Goal: Task Accomplishment & Management: Manage account settings

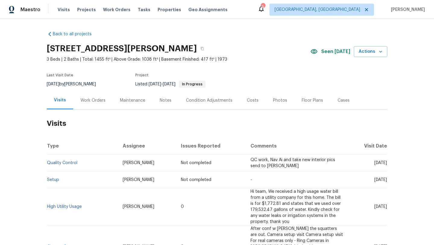
click at [84, 98] on div "Work Orders" at bounding box center [92, 100] width 25 height 6
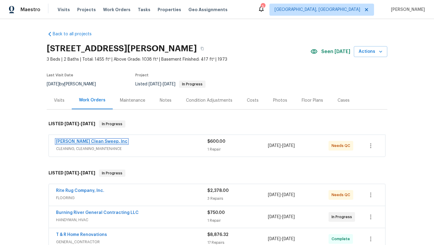
click at [77, 140] on link "[PERSON_NAME] Clean Sweep, Inc" at bounding box center [91, 141] width 71 height 4
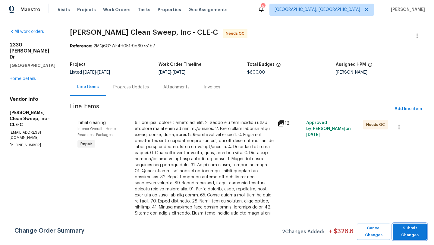
click at [400, 231] on span "Submit Changes" at bounding box center [409, 231] width 28 height 14
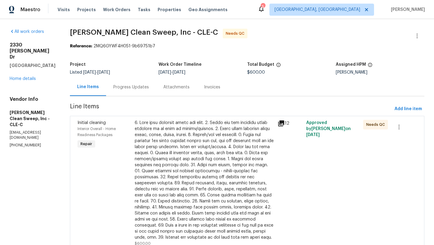
click at [201, 178] on div at bounding box center [204, 180] width 139 height 120
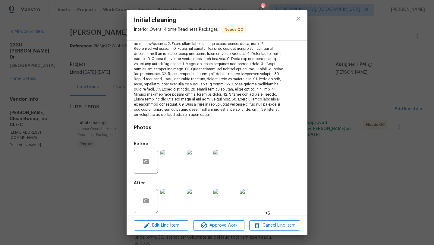
scroll to position [78, 0]
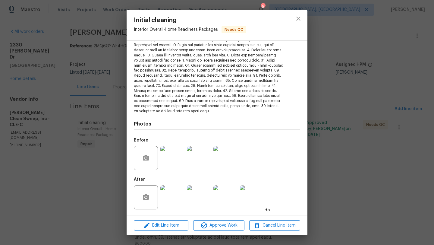
click at [173, 201] on img at bounding box center [172, 197] width 24 height 24
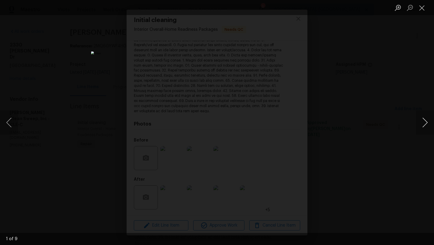
click at [423, 127] on button "Next image" at bounding box center [425, 122] width 18 height 24
click at [422, 127] on button "Next image" at bounding box center [425, 122] width 18 height 24
click at [423, 128] on button "Next image" at bounding box center [425, 122] width 18 height 24
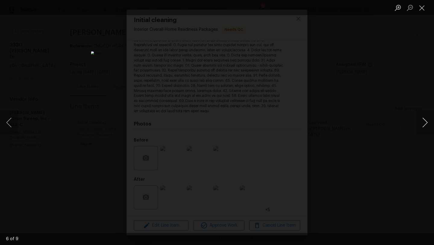
click at [423, 128] on button "Next image" at bounding box center [425, 122] width 18 height 24
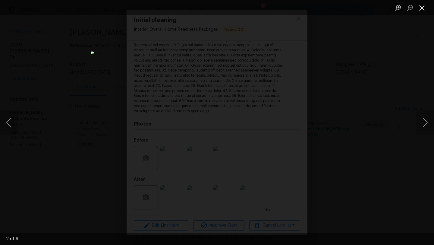
click at [423, 12] on button "Close lightbox" at bounding box center [422, 7] width 12 height 11
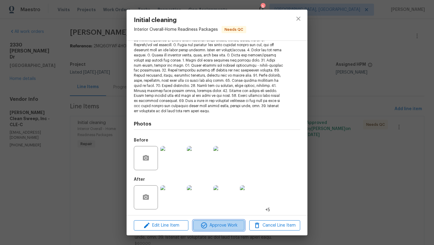
click at [214, 229] on button "Approve Work" at bounding box center [218, 225] width 51 height 11
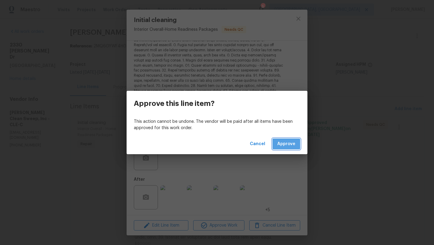
click at [281, 143] on span "Approve" at bounding box center [286, 144] width 18 height 8
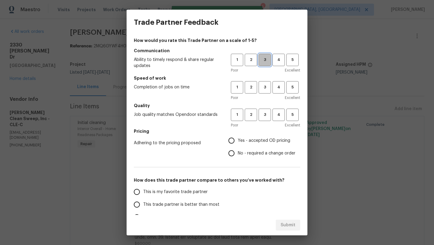
click at [266, 59] on span "3" at bounding box center [264, 59] width 11 height 7
click at [263, 90] on span "3" at bounding box center [264, 87] width 11 height 7
click at [264, 113] on span "3" at bounding box center [264, 114] width 11 height 7
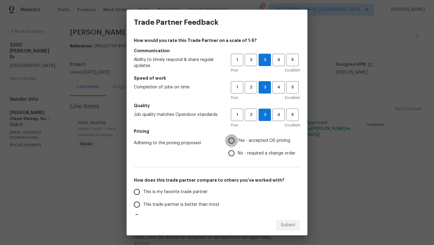
click at [230, 141] on input "Yes - accepted OD pricing" at bounding box center [231, 140] width 13 height 13
radio input "true"
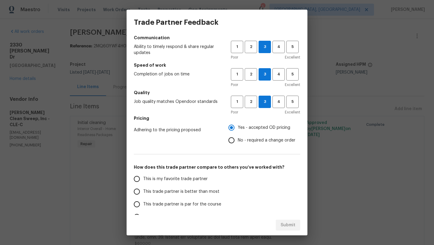
scroll to position [14, 0]
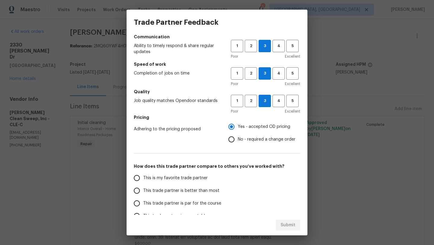
click at [160, 193] on span "This trade partner is better than most" at bounding box center [181, 190] width 76 height 6
click at [143, 193] on input "This trade partner is better than most" at bounding box center [136, 190] width 13 height 13
click at [284, 225] on span "Submit" at bounding box center [287, 225] width 15 height 8
radio input "true"
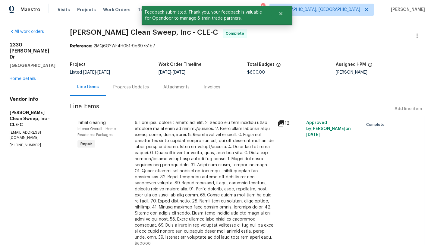
click at [24, 64] on div "2330 Judy Dr Parma, OH 44134 Home details" at bounding box center [33, 62] width 46 height 40
click at [21, 77] on link "Home details" at bounding box center [23, 79] width 26 height 4
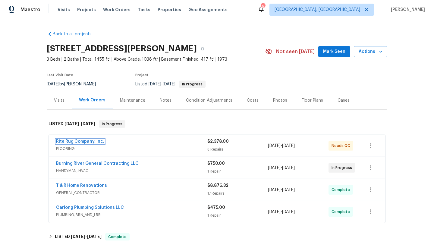
click at [75, 142] on link "Rite Rug Company, Inc." at bounding box center [80, 141] width 48 height 4
click at [79, 141] on link "Rite Rug Company, Inc." at bounding box center [80, 141] width 48 height 4
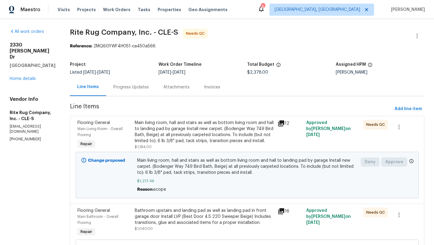
click at [147, 88] on div "Progress Updates" at bounding box center [131, 87] width 36 height 6
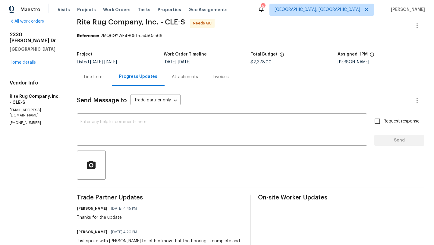
scroll to position [5, 0]
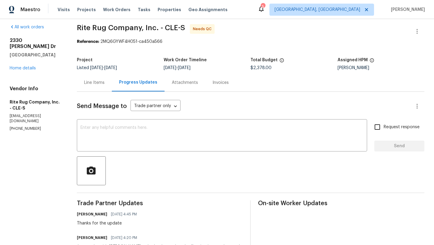
click at [98, 82] on div "Line Items" at bounding box center [94, 83] width 20 height 6
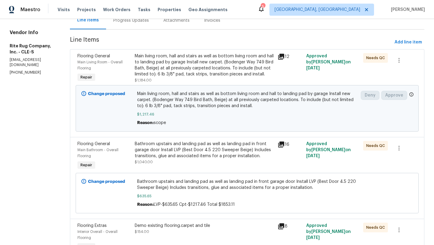
scroll to position [109, 0]
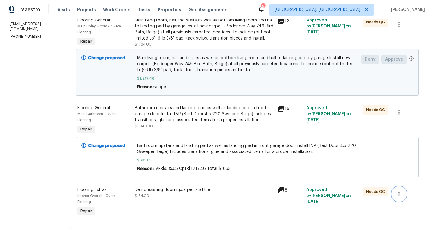
click at [401, 195] on icon "button" at bounding box center [398, 193] width 7 height 7
click at [401, 195] on li "Cancel" at bounding box center [403, 194] width 23 height 10
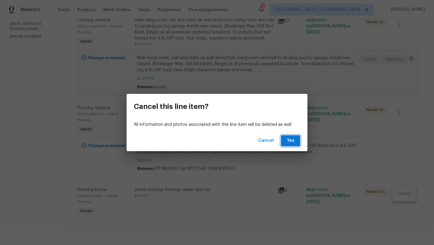
click at [293, 141] on span "Yes" at bounding box center [291, 141] width 10 height 8
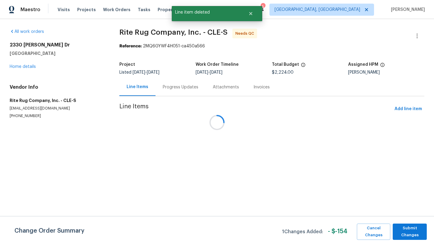
scroll to position [0, 0]
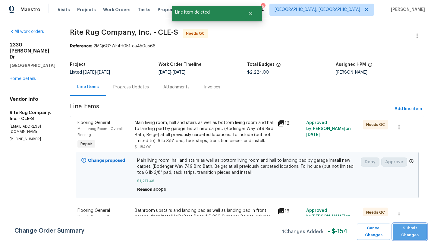
click at [408, 232] on span "Submit Changes" at bounding box center [409, 231] width 28 height 14
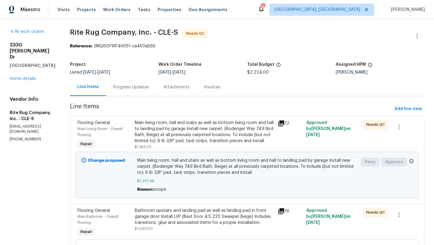
click at [132, 86] on div "Progress Updates" at bounding box center [131, 87] width 36 height 6
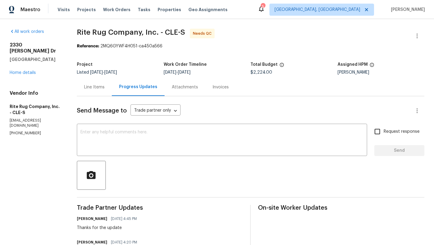
click at [97, 86] on div "Line Items" at bounding box center [94, 87] width 20 height 6
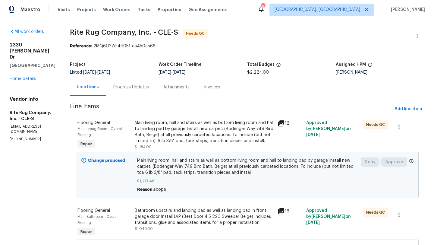
click at [129, 87] on div "Progress Updates" at bounding box center [131, 87] width 36 height 6
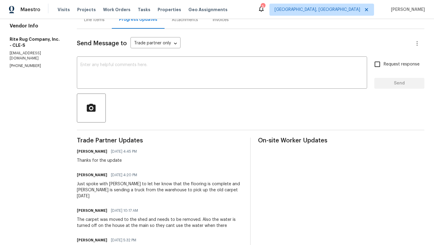
scroll to position [57, 0]
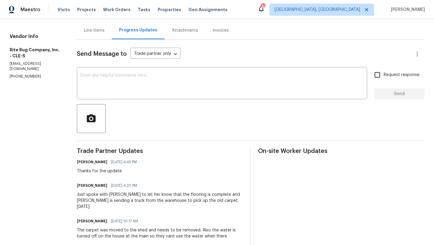
click at [98, 30] on div "Line Items" at bounding box center [94, 30] width 20 height 6
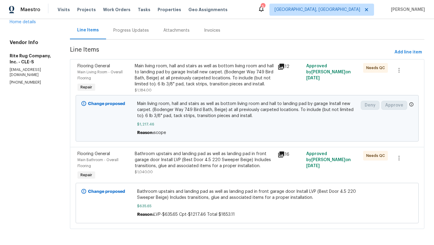
click at [144, 30] on div "Progress Updates" at bounding box center [131, 30] width 36 height 6
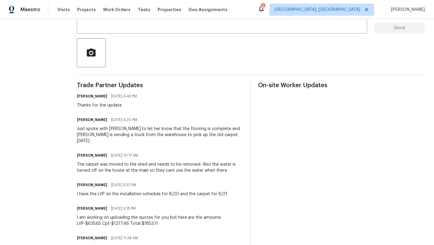
scroll to position [150, 0]
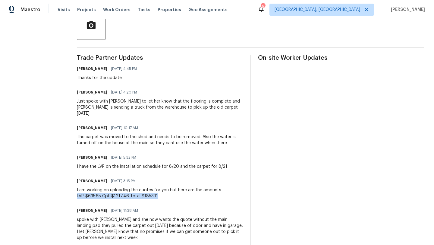
drag, startPoint x: 162, startPoint y: 190, endPoint x: 79, endPoint y: 189, distance: 83.1
click at [79, 189] on div "All work orders 2330 Judy Dr Parma, OH 44134 Home details Vendor Info Rite Rug …" at bounding box center [217, 116] width 434 height 494
copy div "LVP-$635.65 Cpt-$1217.46 Total $1853.11"
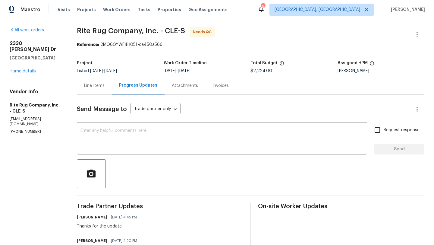
scroll to position [0, 0]
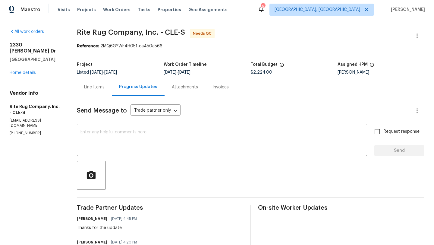
click at [99, 86] on div "Line Items" at bounding box center [94, 87] width 20 height 6
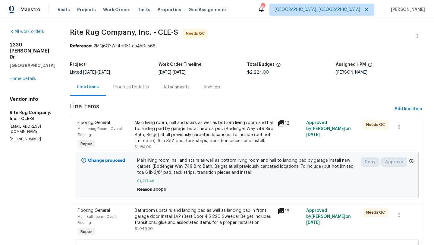
click at [193, 137] on div "Main living room, hall and stairs as well as bottom living room and hall to lan…" at bounding box center [204, 132] width 139 height 24
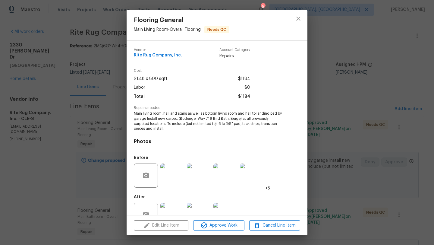
click at [205, 131] on div "Photos Before +5 After" at bounding box center [217, 180] width 166 height 99
click at [243, 97] on span "$1184" at bounding box center [244, 96] width 12 height 9
click at [155, 225] on div "Edit Line Item Approve Work Cancel Line Item" at bounding box center [217, 225] width 181 height 20
click at [298, 17] on icon "close" at bounding box center [298, 18] width 7 height 7
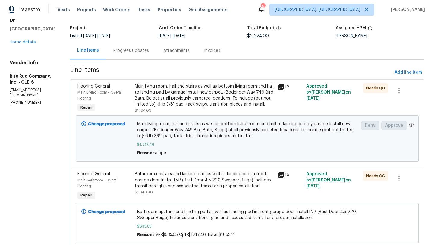
scroll to position [35, 0]
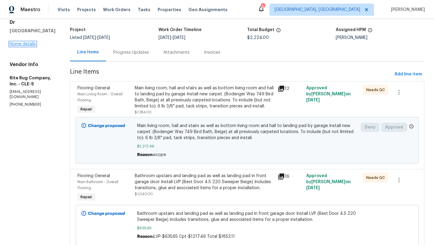
click at [22, 42] on link "Home details" at bounding box center [23, 44] width 26 height 4
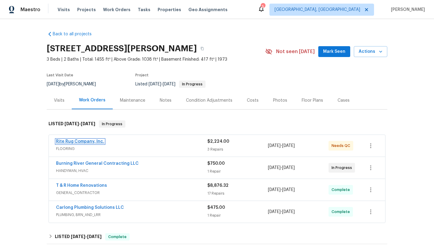
click at [80, 140] on link "Rite Rug Company, Inc." at bounding box center [80, 141] width 48 height 4
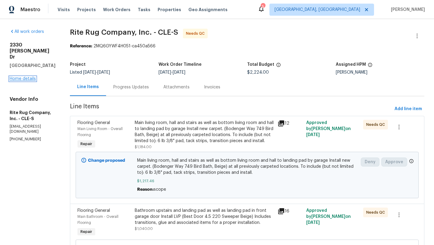
click at [24, 77] on link "Home details" at bounding box center [23, 79] width 26 height 4
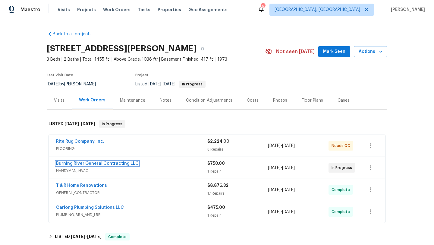
click at [88, 164] on link "Burning River General Contracting LLC" at bounding box center [97, 163] width 83 height 4
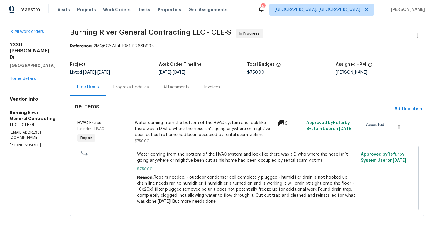
click at [153, 142] on div "Water coming from the bottom of the HVAC system and look like there was a D who…" at bounding box center [204, 132] width 139 height 24
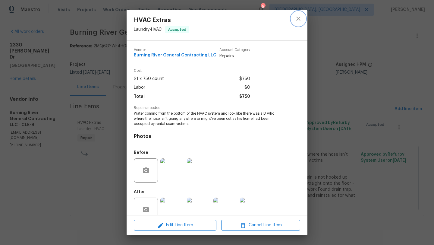
click at [295, 20] on icon "close" at bounding box center [298, 18] width 7 height 7
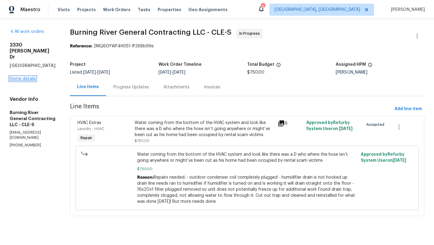
click at [30, 77] on link "Home details" at bounding box center [23, 79] width 26 height 4
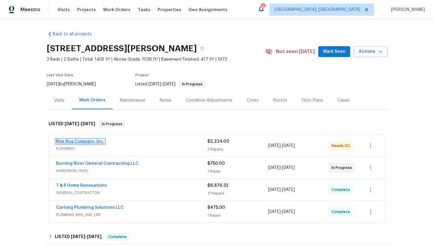
click at [78, 140] on link "Rite Rug Company, Inc." at bounding box center [80, 141] width 48 height 4
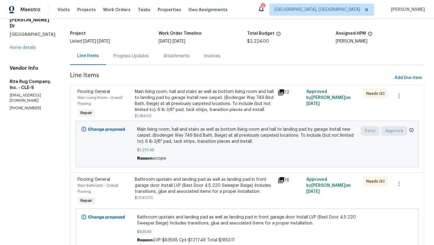
scroll to position [64, 0]
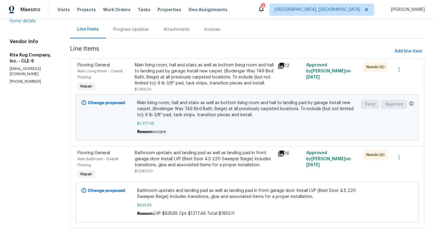
click at [180, 159] on div "Bathroom upstairs and landing pad as well as landing pad in front garage door I…" at bounding box center [204, 159] width 139 height 18
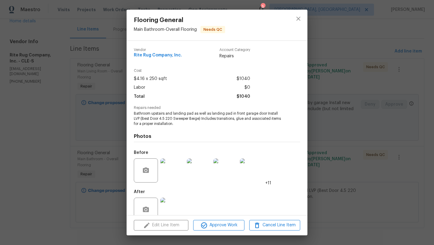
scroll to position [13, 0]
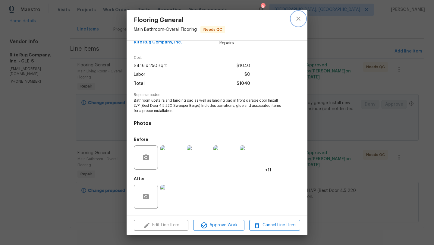
click at [301, 17] on icon "close" at bounding box center [298, 18] width 7 height 7
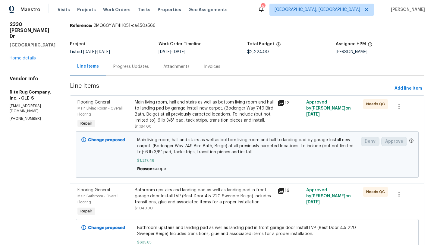
scroll to position [0, 0]
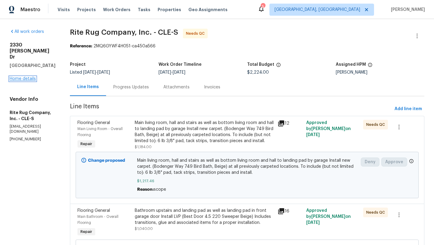
click at [26, 77] on link "Home details" at bounding box center [23, 79] width 26 height 4
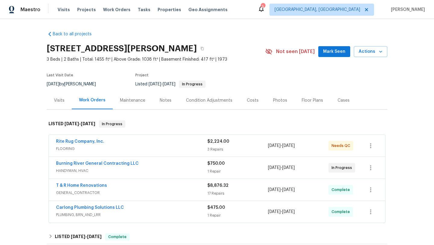
click at [327, 53] on span "Mark Seen" at bounding box center [334, 52] width 22 height 8
click at [57, 100] on div "Visits" at bounding box center [59, 100] width 11 height 6
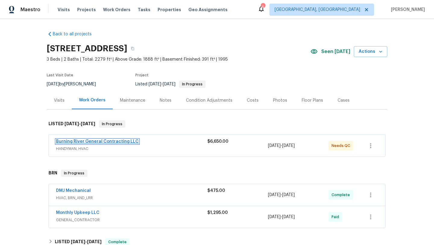
click at [100, 142] on link "Burning River General Contracting LLC" at bounding box center [97, 141] width 83 height 4
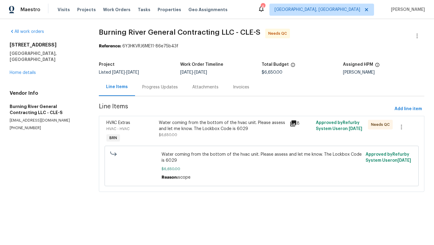
click at [167, 88] on div "Progress Updates" at bounding box center [160, 87] width 36 height 6
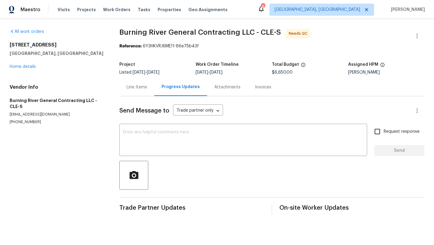
click at [133, 88] on div "Line Items" at bounding box center [137, 87] width 20 height 6
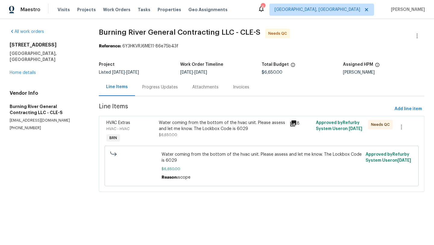
click at [293, 124] on icon at bounding box center [293, 123] width 6 height 6
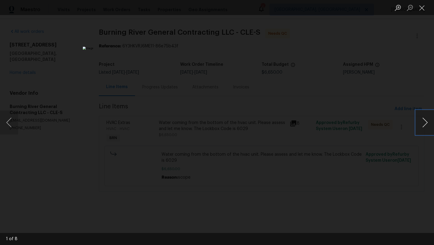
click at [426, 124] on button "Next image" at bounding box center [425, 122] width 18 height 24
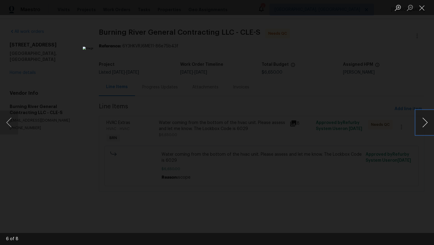
click at [426, 124] on button "Next image" at bounding box center [425, 122] width 18 height 24
click at [420, 8] on button "Close lightbox" at bounding box center [422, 7] width 12 height 11
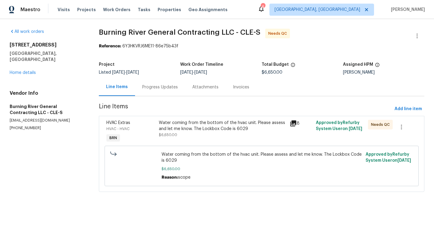
click at [195, 130] on div "Water coming from the bottom of the hvac unit. Please assess and let me know. T…" at bounding box center [222, 126] width 127 height 12
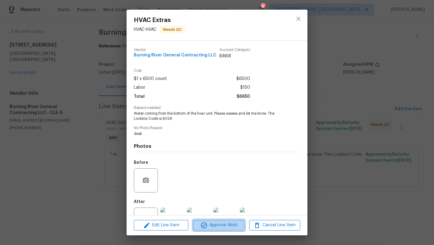
click at [213, 226] on span "Approve Work" at bounding box center [218, 225] width 47 height 8
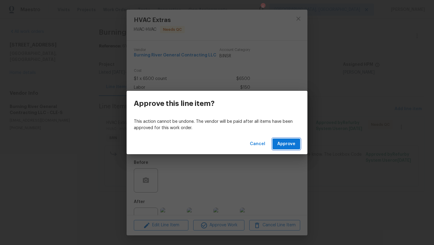
click at [280, 142] on span "Approve" at bounding box center [286, 144] width 18 height 8
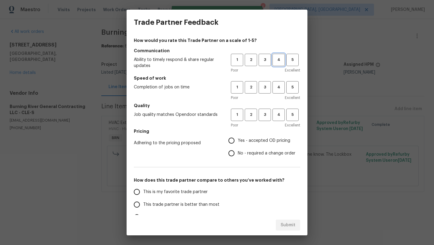
click at [276, 60] on span "4" at bounding box center [278, 59] width 11 height 7
click at [278, 87] on span "4" at bounding box center [278, 87] width 11 height 7
click at [291, 89] on span "5" at bounding box center [292, 87] width 11 height 7
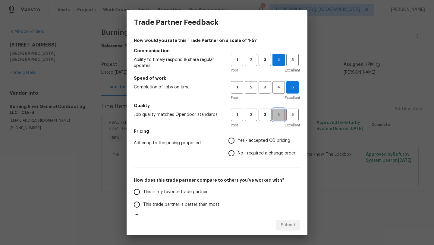
click at [279, 117] on span "4" at bounding box center [278, 114] width 11 height 7
click at [231, 141] on input "Yes - accepted OD pricing" at bounding box center [231, 140] width 13 height 13
radio input "true"
click at [154, 202] on span "This trade partner is better than most" at bounding box center [181, 204] width 76 height 6
click at [143, 202] on input "This trade partner is better than most" at bounding box center [136, 204] width 13 height 13
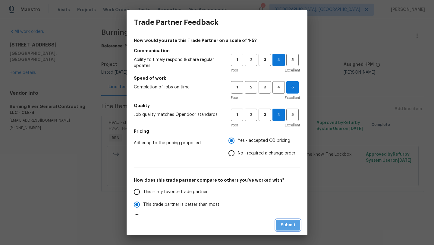
click at [292, 221] on span "Submit" at bounding box center [287, 225] width 15 height 8
radio input "true"
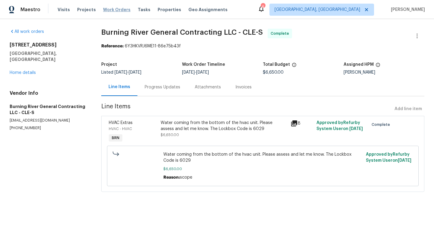
click at [118, 9] on span "Work Orders" at bounding box center [116, 10] width 27 height 6
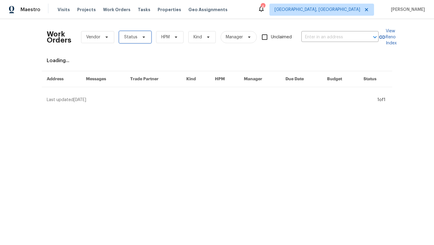
click at [130, 36] on span "Status" at bounding box center [130, 37] width 13 height 6
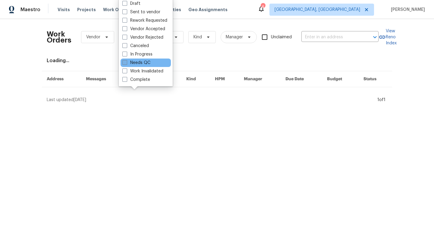
click at [134, 61] on label "Needs QC" at bounding box center [136, 63] width 28 height 6
click at [126, 61] on input "Needs QC" at bounding box center [124, 62] width 4 height 4
checkbox input "true"
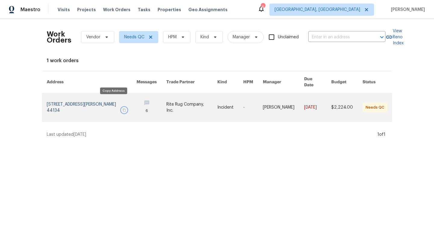
click at [122, 108] on icon "button" at bounding box center [124, 110] width 4 height 4
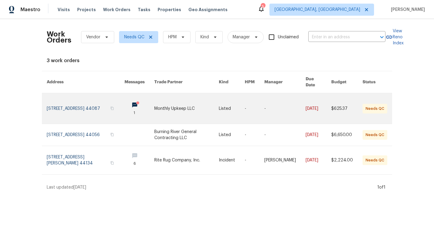
click at [136, 101] on icon at bounding box center [138, 103] width 5 height 5
click at [79, 97] on link at bounding box center [86, 108] width 78 height 30
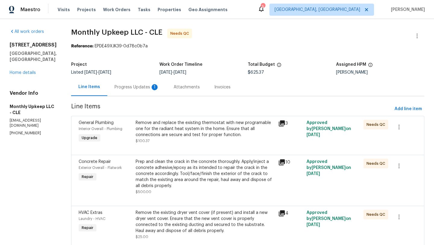
click at [99, 99] on section "Monthly Upkeep LLC - CLE Needs QC Reference: EPDE49XJK39-0d78c0b7a Project List…" at bounding box center [247, 143] width 353 height 229
click at [123, 86] on div "Progress Updates 1" at bounding box center [136, 87] width 45 height 6
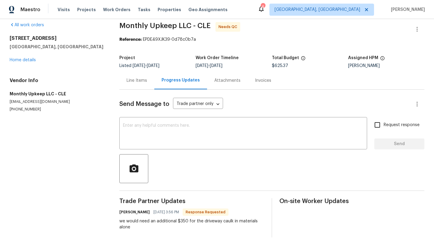
scroll to position [9, 0]
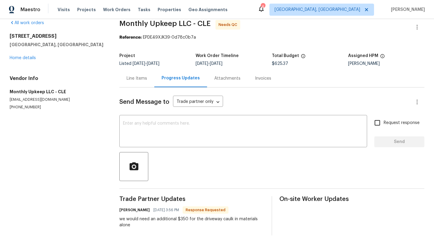
click at [132, 77] on div "Line Items" at bounding box center [137, 78] width 20 height 6
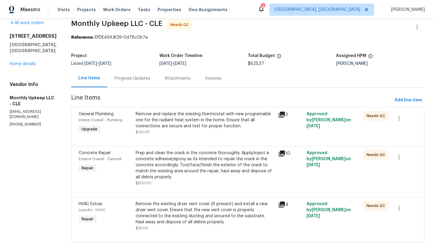
click at [174, 122] on div "Remove and replace the existing thermostat with new programable one for the rad…" at bounding box center [205, 120] width 139 height 18
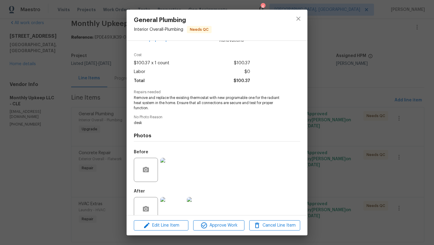
scroll to position [28, 0]
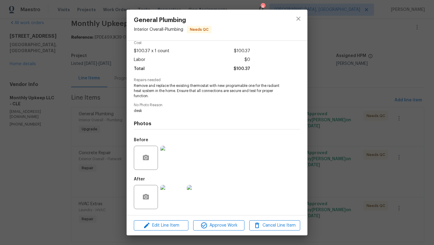
click at [173, 194] on img at bounding box center [172, 197] width 24 height 24
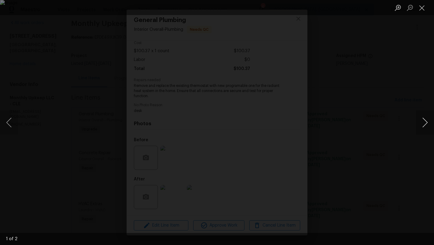
click at [428, 121] on button "Next image" at bounding box center [425, 122] width 18 height 24
click at [424, 6] on button "Close lightbox" at bounding box center [422, 7] width 12 height 11
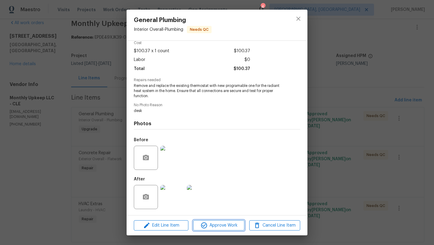
click at [209, 226] on span "Approve Work" at bounding box center [218, 225] width 47 height 8
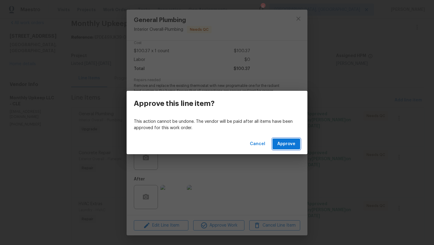
click at [286, 144] on span "Approve" at bounding box center [286, 144] width 18 height 8
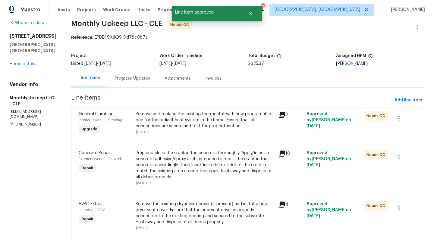
scroll to position [0, 0]
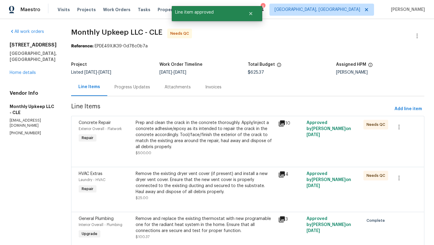
click at [205, 192] on div "Remove the existing dryer vent cover (if present) and install a new dryer vent …" at bounding box center [205, 182] width 139 height 24
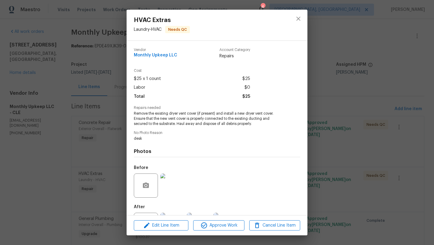
scroll to position [28, 0]
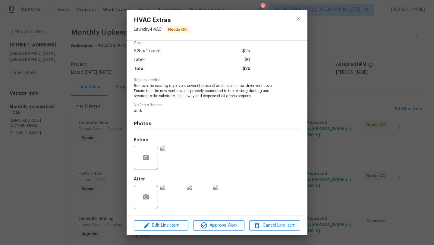
click at [174, 196] on img at bounding box center [172, 197] width 24 height 24
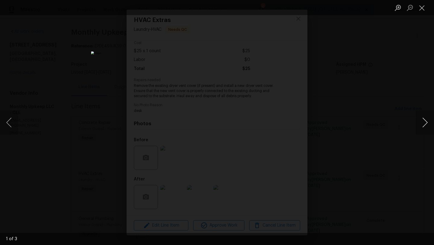
click at [426, 124] on button "Next image" at bounding box center [425, 122] width 18 height 24
click at [426, 125] on button "Next image" at bounding box center [425, 122] width 18 height 24
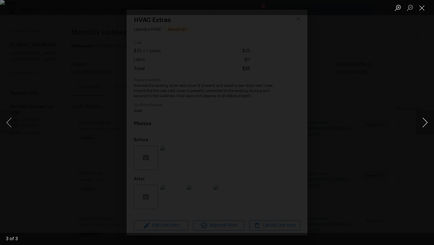
click at [426, 125] on button "Next image" at bounding box center [425, 122] width 18 height 24
click at [420, 11] on button "Close lightbox" at bounding box center [422, 7] width 12 height 11
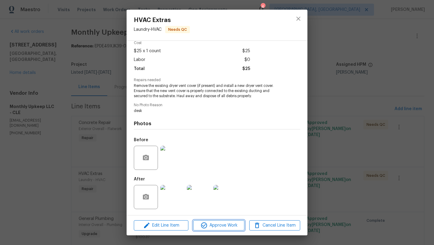
click at [209, 226] on span "Approve Work" at bounding box center [218, 225] width 47 height 8
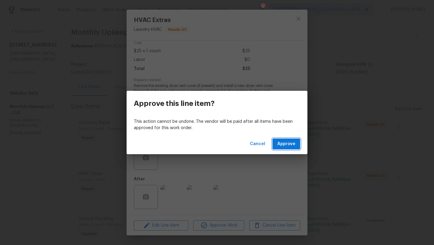
click at [287, 140] on button "Approve" at bounding box center [286, 143] width 28 height 11
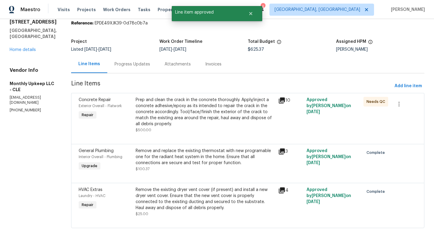
scroll to position [23, 0]
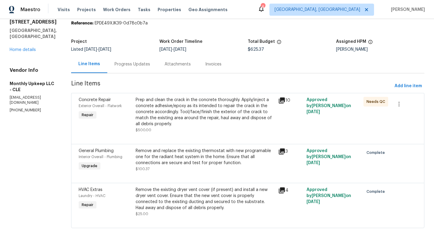
click at [119, 64] on div "Progress Updates" at bounding box center [132, 64] width 36 height 6
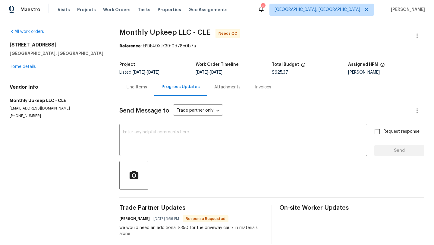
click at [132, 88] on div "Line Items" at bounding box center [137, 87] width 20 height 6
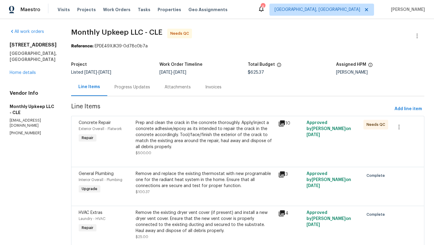
click at [156, 138] on div "Prep and clean the crack in the concrete thoroughly. Apply/inject a concrete ad…" at bounding box center [205, 135] width 139 height 30
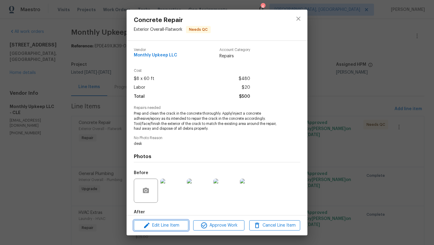
click at [167, 225] on span "Edit Line Item" at bounding box center [161, 225] width 51 height 8
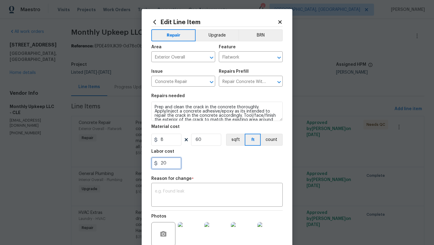
click at [162, 164] on input "20" at bounding box center [166, 163] width 30 height 12
type input "370"
click at [173, 198] on textarea at bounding box center [217, 195] width 124 height 13
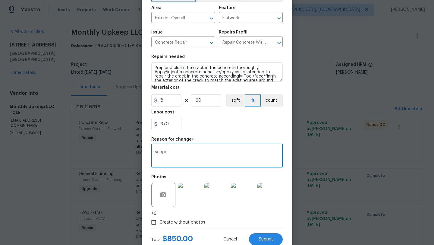
scroll to position [58, 0]
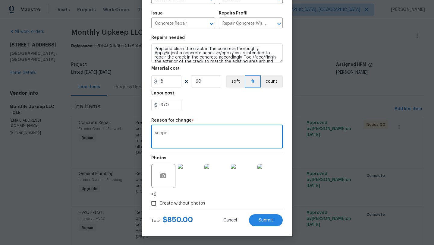
type textarea "scope"
click at [226, 201] on div "Create without photos" at bounding box center [216, 202] width 131 height 11
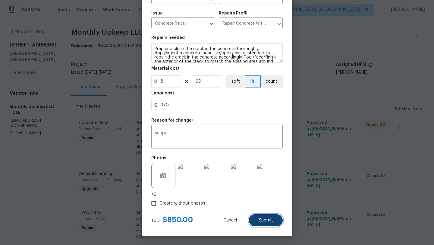
click at [265, 221] on span "Submit" at bounding box center [265, 220] width 14 height 5
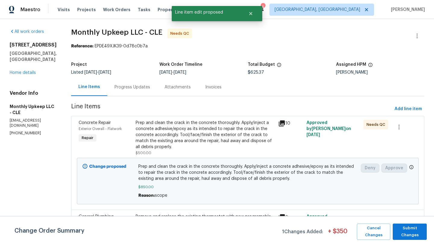
scroll to position [0, 0]
click at [416, 233] on span "Submit Changes" at bounding box center [409, 231] width 28 height 14
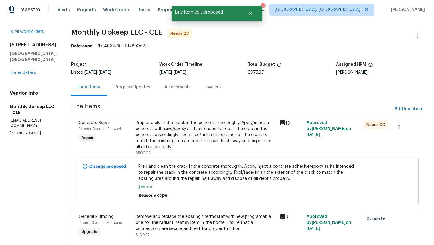
click at [170, 145] on div "Prep and clean the crack in the concrete thoroughly. Apply/inject a concrete ad…" at bounding box center [205, 135] width 139 height 30
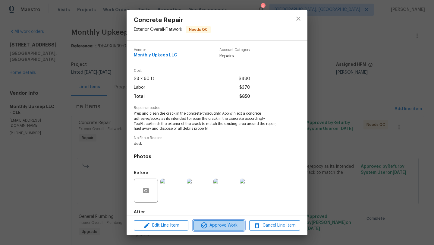
click at [208, 227] on span "Approve Work" at bounding box center [218, 225] width 47 height 8
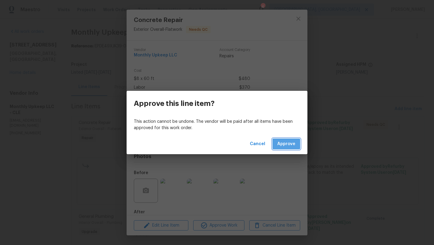
click at [288, 144] on span "Approve" at bounding box center [286, 144] width 18 height 8
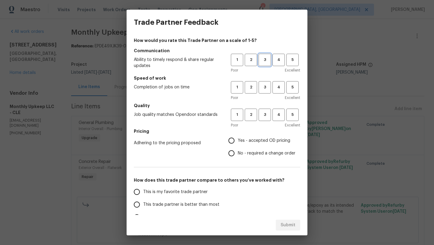
click at [266, 63] on span "3" at bounding box center [264, 59] width 11 height 7
click at [251, 89] on span "2" at bounding box center [250, 87] width 11 height 7
click at [266, 117] on span "3" at bounding box center [264, 114] width 11 height 7
click at [233, 140] on input "Yes - accepted OD pricing" at bounding box center [231, 140] width 13 height 13
radio input "true"
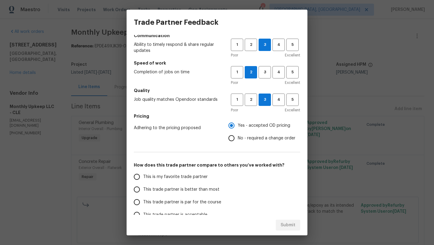
scroll to position [18, 0]
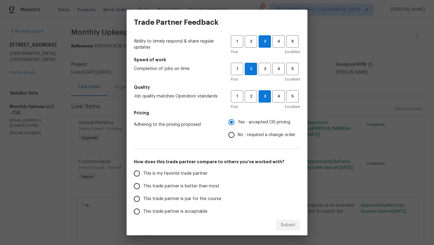
click at [138, 199] on input "This trade partner is par for the course" at bounding box center [136, 198] width 13 height 13
radio input "false"
click at [196, 185] on span "This trade partner is better than most" at bounding box center [181, 186] width 76 height 6
click at [143, 185] on input "This trade partner is better than most" at bounding box center [136, 186] width 13 height 13
click at [282, 226] on span "Submit" at bounding box center [287, 225] width 15 height 8
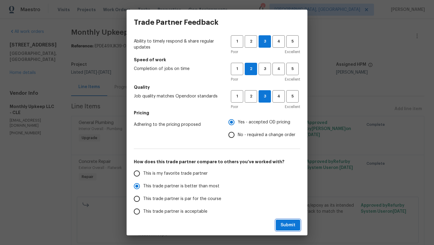
radio input "true"
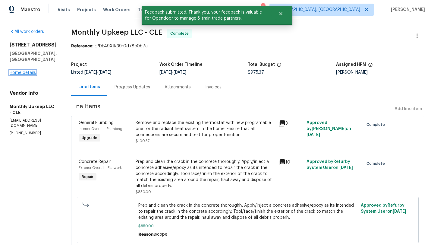
click at [21, 73] on link "Home details" at bounding box center [23, 72] width 26 height 4
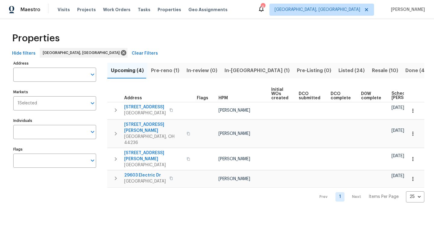
click at [166, 70] on span "Pre-reno (1)" at bounding box center [165, 70] width 28 height 8
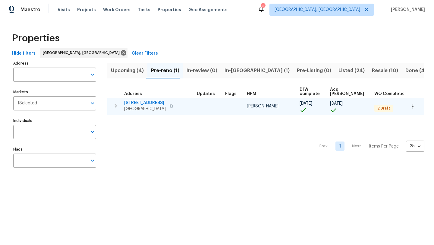
click at [146, 103] on span "970 Morningview Ave" at bounding box center [145, 103] width 42 height 6
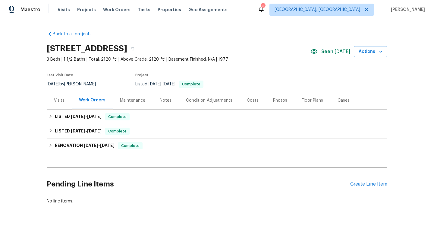
click at [276, 100] on div "Photos" at bounding box center [280, 100] width 14 height 6
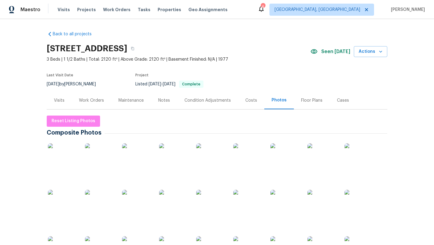
click at [181, 68] on section "[STREET_ADDRESS] 3 Beds | 1 1/2 Baths | Total: 2120 ft² | Above Grade: 2120 ft²…" at bounding box center [217, 66] width 340 height 51
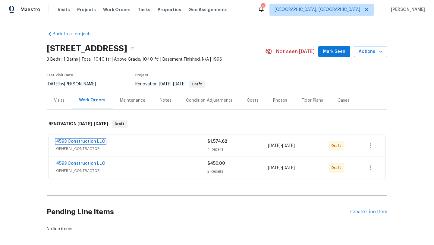
click at [85, 142] on link "4593 Construction LLC" at bounding box center [80, 141] width 49 height 4
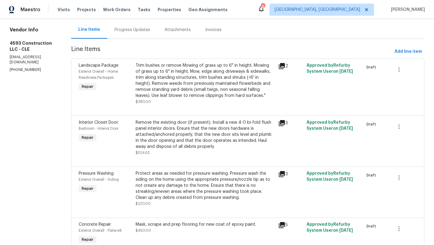
scroll to position [58, 0]
click at [161, 141] on div "Remove the existing door (if present). Install a new 4-0 bi-fold flush panel in…" at bounding box center [205, 134] width 139 height 30
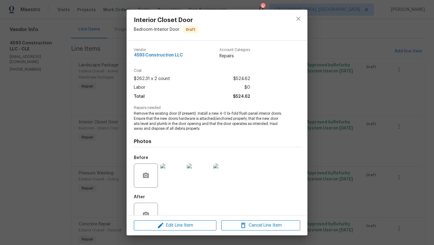
click at [176, 179] on img at bounding box center [172, 175] width 24 height 24
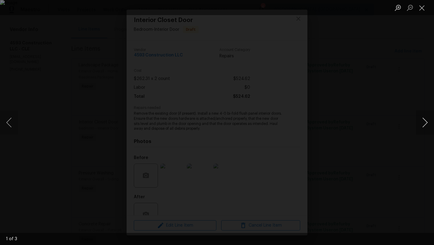
click at [425, 123] on button "Next image" at bounding box center [425, 122] width 18 height 24
click at [421, 7] on button "Close lightbox" at bounding box center [422, 7] width 12 height 11
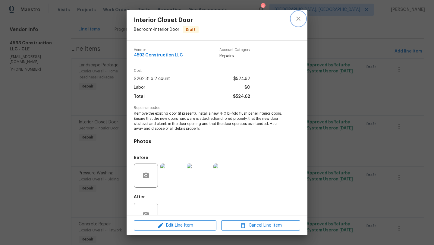
click at [298, 17] on icon "close" at bounding box center [298, 18] width 7 height 7
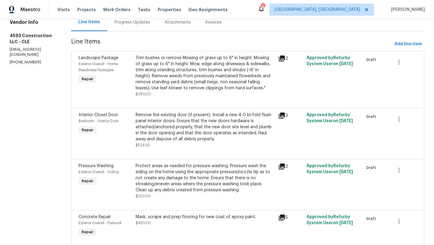
scroll to position [86, 0]
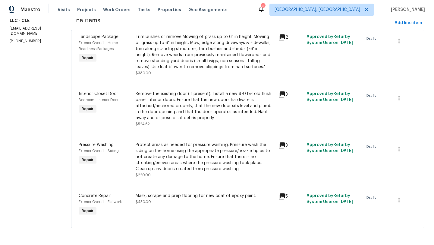
click at [191, 64] on div "Trim bushes or remove Mowing of grass up to 6" in height. Mowing of grass up to…" at bounding box center [205, 52] width 139 height 36
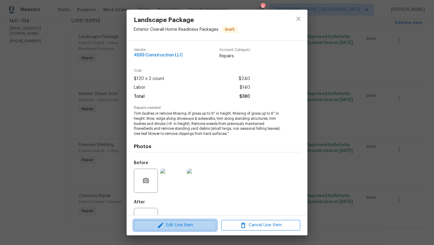
click at [145, 228] on span "Edit Line Item" at bounding box center [175, 225] width 79 height 8
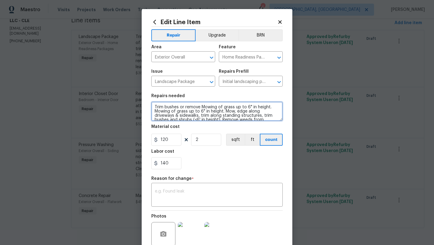
drag, startPoint x: 163, startPoint y: 108, endPoint x: 152, endPoint y: 108, distance: 10.5
click at [152, 108] on textarea "Trim bushes or remove Mowing of grass up to 6" in height. Mowing of grass up to…" at bounding box center [216, 111] width 131 height 19
drag, startPoint x: 207, startPoint y: 107, endPoint x: 185, endPoint y: 108, distance: 21.7
click at [185, 108] on textarea "Remove bushes or remove Mowing of grass up to 6" in height. Mowing of grass up …" at bounding box center [216, 111] width 131 height 19
drag, startPoint x: 168, startPoint y: 112, endPoint x: 238, endPoint y: 114, distance: 69.6
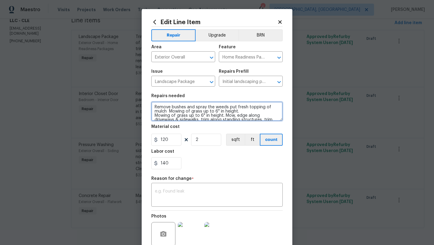
click at [238, 114] on textarea "Remove bushes and spray the weeds put fresh topping of mulch Mowing of grass up…" at bounding box center [216, 111] width 131 height 19
drag, startPoint x: 243, startPoint y: 112, endPoint x: 170, endPoint y: 109, distance: 72.9
click at [170, 109] on textarea "Remove bushes and spray the weeds put fresh topping of mulch Mowing of grass up…" at bounding box center [216, 111] width 131 height 19
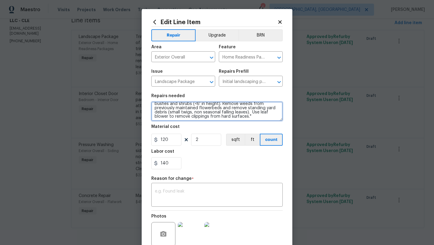
scroll to position [17, 0]
type textarea "Remove bushes and spray the weeds put fresh topping of mulch. Mowing of grass u…"
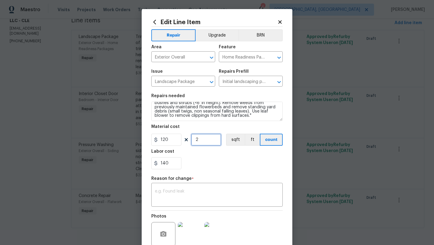
click at [205, 137] on input "2" at bounding box center [206, 139] width 30 height 12
click at [167, 140] on input "120" at bounding box center [166, 139] width 30 height 12
click at [165, 138] on input "120" at bounding box center [166, 139] width 30 height 12
type input "150"
click at [161, 163] on input "140" at bounding box center [166, 163] width 30 height 12
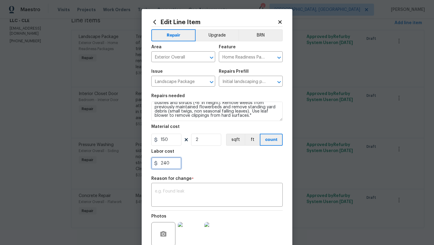
click at [166, 164] on input "240" at bounding box center [166, 163] width 30 height 12
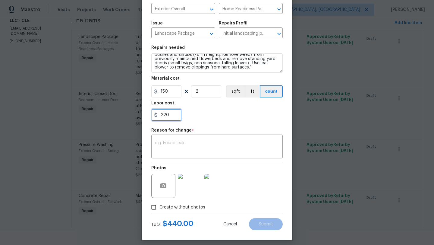
scroll to position [52, 0]
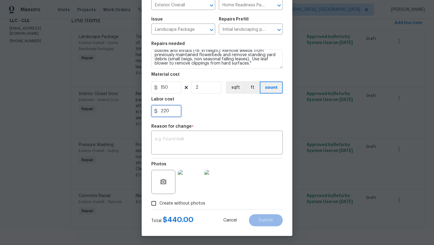
type input "20"
type input "8"
type input "280"
click at [198, 122] on div "Repair Upgrade BRN Area Exterior Overall ​ Feature Home Readiness Packages ​ Is…" at bounding box center [216, 92] width 131 height 234
click at [202, 89] on input "2" at bounding box center [206, 87] width 30 height 12
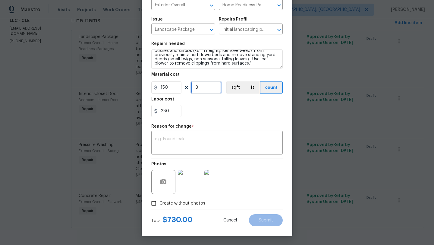
type input "3"
click at [194, 107] on div "280" at bounding box center [216, 111] width 131 height 12
click at [171, 112] on input "280" at bounding box center [166, 111] width 30 height 12
click at [165, 110] on input "250" at bounding box center [166, 111] width 30 height 12
click at [200, 112] on div "220" at bounding box center [216, 111] width 131 height 12
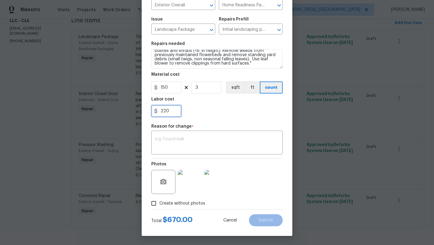
click at [165, 110] on input "220" at bounding box center [166, 111] width 30 height 12
type input "20"
type input "7"
click at [221, 116] on div "270" at bounding box center [216, 111] width 131 height 12
drag, startPoint x: 170, startPoint y: 110, endPoint x: 157, endPoint y: 110, distance: 13.3
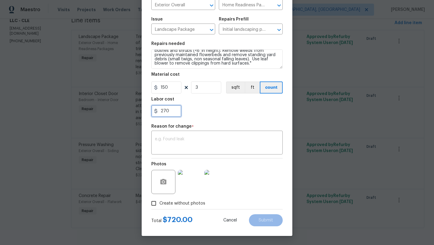
click at [157, 110] on div "270" at bounding box center [166, 111] width 30 height 12
type input "300"
click at [200, 98] on div "Labor cost" at bounding box center [216, 101] width 131 height 8
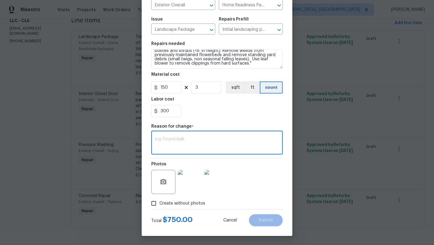
click at [193, 143] on textarea at bounding box center [217, 143] width 124 height 13
type textarea "scope"
click at [258, 222] on button "Submit" at bounding box center [266, 220] width 34 height 12
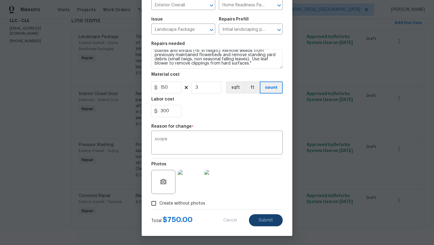
type textarea "Trim bushes or remove Mowing of grass up to 6" in height. Mowing of grass up to…"
type input "2"
type input "120"
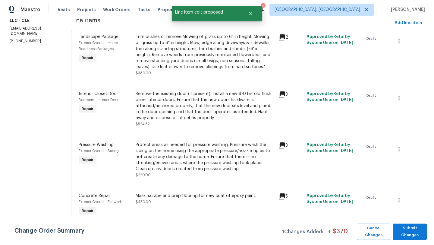
scroll to position [0, 0]
click at [400, 228] on span "Submit Changes" at bounding box center [409, 231] width 28 height 14
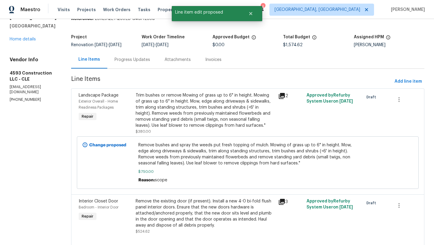
scroll to position [26, 0]
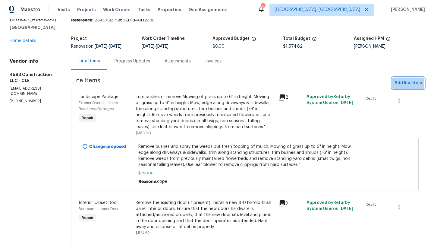
click at [412, 81] on span "Add line item" at bounding box center [407, 83] width 27 height 8
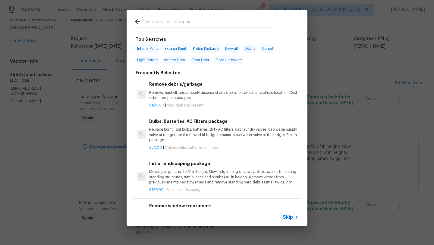
click at [170, 25] on input "text" at bounding box center [209, 22] width 128 height 9
click at [172, 51] on span "Exterior Paint" at bounding box center [175, 48] width 25 height 8
type input "Exterior Paint"
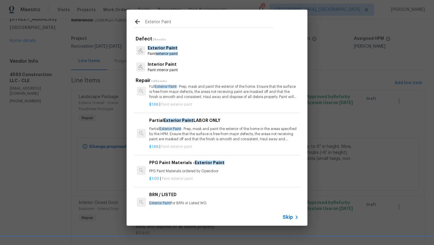
scroll to position [0, 0]
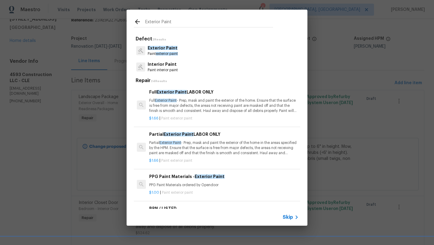
click at [167, 46] on span "Exterior Paint" at bounding box center [163, 48] width 30 height 4
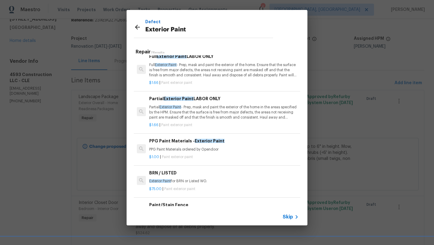
scroll to position [7, 0]
click at [161, 116] on p "Partial Exterior Paint - Prep, mask and paint the exterior of the home in the a…" at bounding box center [223, 111] width 149 height 15
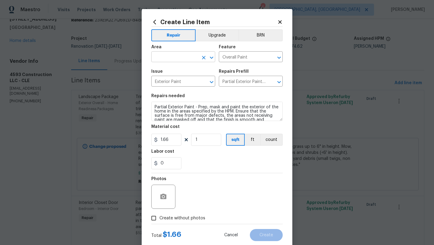
click at [158, 55] on input "text" at bounding box center [174, 57] width 47 height 9
click at [171, 78] on li "Exterior Overall" at bounding box center [183, 81] width 64 height 10
type input "Exterior Overall"
click at [153, 108] on textarea "Partial Exterior Paint - Prep, mask and paint the exterior of the home in the a…" at bounding box center [216, 111] width 131 height 19
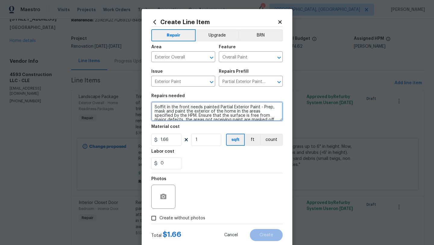
type textarea "Soffit in the front needs painted Partial Exterior Paint - Prep, mask and paint…"
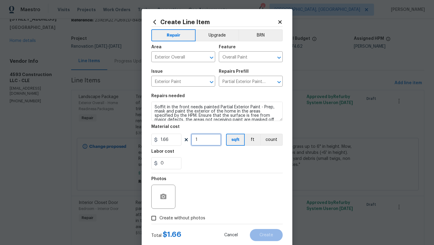
drag, startPoint x: 201, startPoint y: 138, endPoint x: 189, endPoint y: 139, distance: 12.1
click at [189, 139] on div "1.66 1 sqft ft count" at bounding box center [216, 139] width 131 height 12
type input "150"
drag, startPoint x: 174, startPoint y: 160, endPoint x: 162, endPoint y: 159, distance: 12.1
click at [162, 160] on input "0" at bounding box center [166, 163] width 30 height 12
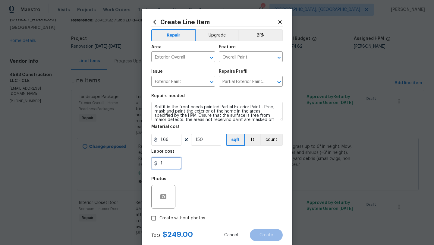
type input "1"
click at [187, 195] on div "Photos" at bounding box center [216, 192] width 131 height 39
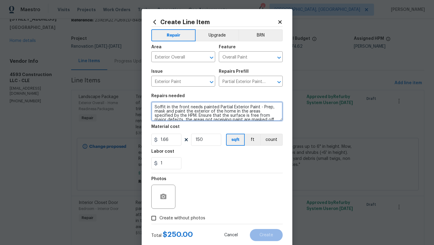
click at [154, 104] on textarea "Soffit in the front needs painted Partial Exterior Paint - Prep, mask and paint…" at bounding box center [216, 111] width 131 height 19
type textarea "ShuttersSoffit in the front needs painted Partial Exterior Paint - Prep, mask a…"
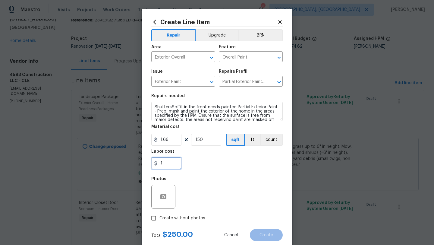
click at [161, 163] on input "1" at bounding box center [166, 163] width 30 height 12
type input "101"
click at [195, 159] on div "101" at bounding box center [216, 163] width 131 height 12
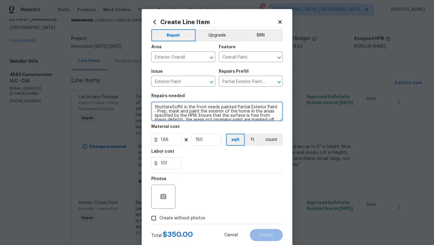
click at [172, 106] on textarea "ShuttersSoffit in the front needs painted Partial Exterior Paint - Prep, mask a…" at bounding box center [216, 111] width 131 height 19
click at [221, 109] on textarea "Shutters, door-peppercorn. Soffit in the front needs painted Partial Exterior P…" at bounding box center [216, 111] width 131 height 19
type textarea "Shutters, door-peppercorn. Soffit -white in the front needs painted Partial Ext…"
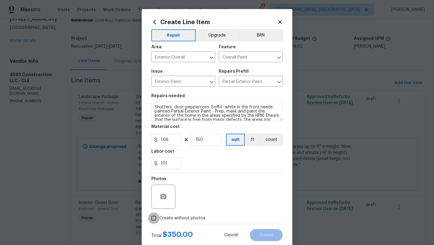
click at [152, 216] on input "Create without photos" at bounding box center [153, 217] width 11 height 11
checkbox input "true"
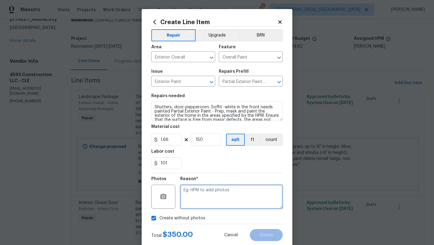
click at [236, 196] on textarea at bounding box center [231, 196] width 102 height 24
type textarea "desk"
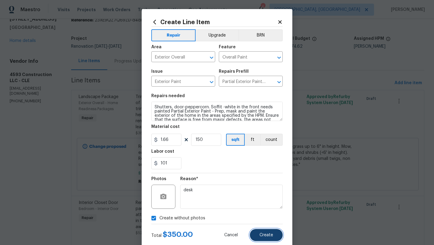
click at [274, 236] on button "Create" at bounding box center [266, 235] width 33 height 12
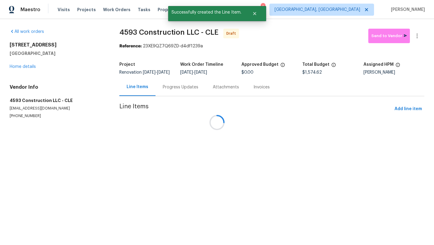
scroll to position [0, 0]
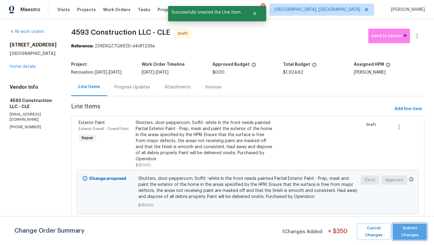
click at [415, 229] on span "Submit Changes" at bounding box center [409, 231] width 28 height 14
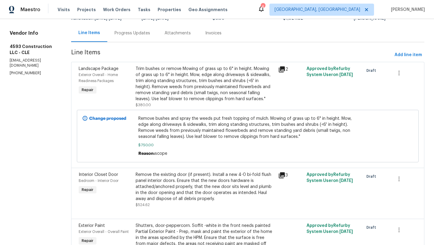
scroll to position [58, 0]
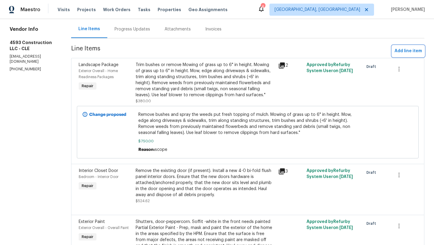
click at [397, 51] on span "Add line item" at bounding box center [407, 51] width 27 height 8
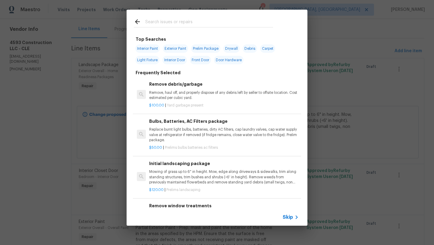
click at [165, 19] on input "text" at bounding box center [209, 22] width 128 height 9
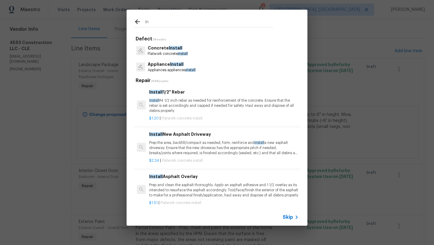
type input "i"
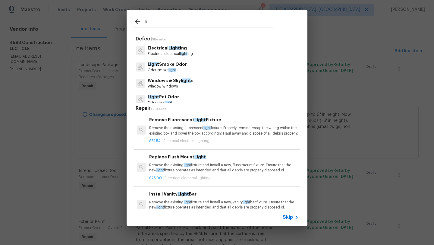
type input "l"
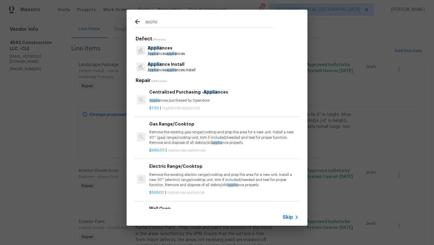
type input "applia"
click at [179, 68] on p "Applia nces applia nces install" at bounding box center [172, 69] width 48 height 5
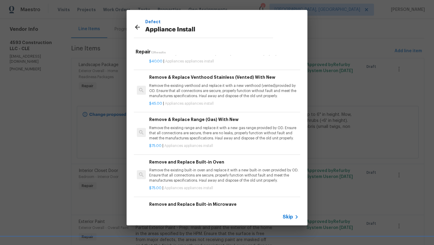
scroll to position [285, 0]
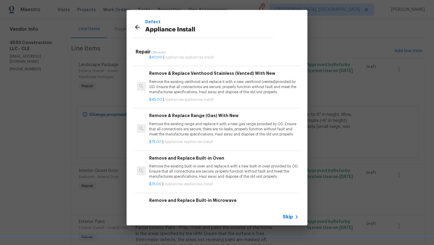
click at [176, 127] on p "Remove the existing range and replace it with a new gas range provided by OD. E…" at bounding box center [223, 128] width 149 height 15
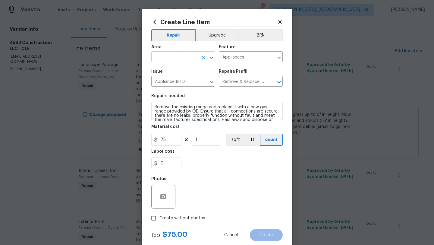
click at [161, 57] on input "text" at bounding box center [174, 57] width 47 height 9
click at [171, 71] on li "Kitchen" at bounding box center [183, 71] width 64 height 10
type input "Kitchen"
click at [153, 220] on input "Create without photos" at bounding box center [153, 217] width 11 height 11
checkbox input "true"
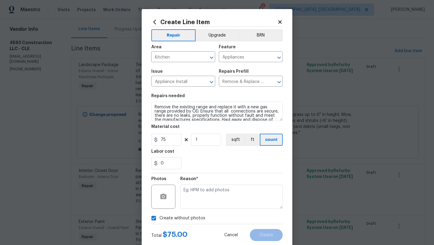
click at [196, 209] on div "Reason*" at bounding box center [231, 192] width 102 height 39
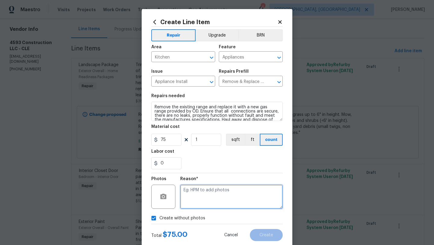
click at [202, 195] on textarea at bounding box center [231, 196] width 102 height 24
type textarea "desk"
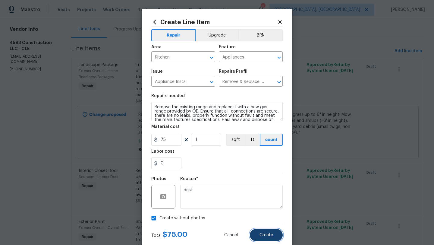
click at [258, 235] on button "Create" at bounding box center [266, 235] width 33 height 12
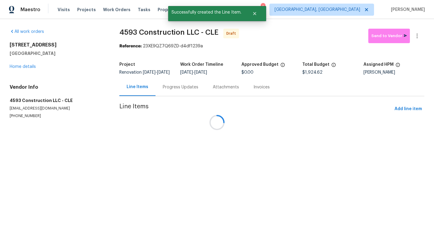
scroll to position [0, 0]
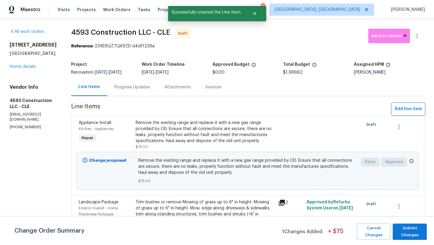
click at [401, 106] on span "Add line item" at bounding box center [407, 109] width 27 height 8
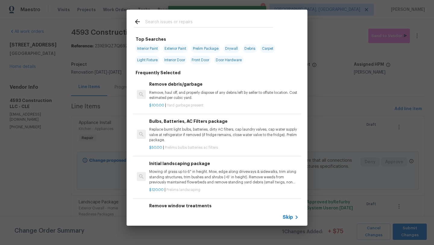
click at [152, 24] on input "text" at bounding box center [209, 22] width 128 height 9
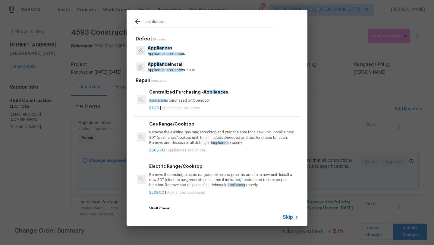
type input "appliance"
click at [167, 66] on span "Appliance" at bounding box center [159, 64] width 22 height 4
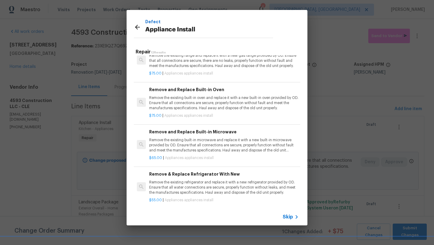
scroll to position [356, 0]
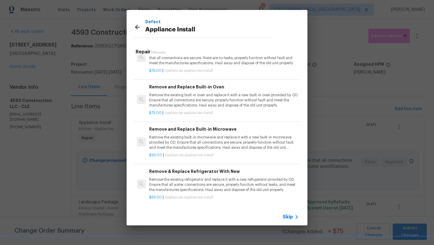
click at [176, 185] on p "Remove the existing refrigerator and replace it with a new refrigerator provide…" at bounding box center [223, 184] width 149 height 15
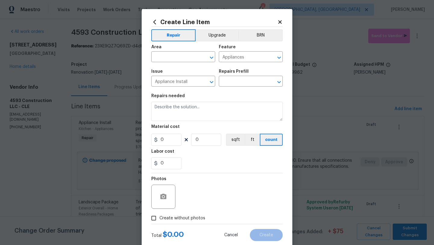
type input "Remove & Replace Refrigerator With New $55.00"
type textarea "Remove the existing refrigerator and replace it with a new refrigerator provide…"
type input "55"
type input "1"
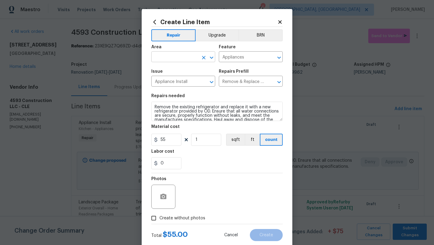
click at [177, 54] on input "text" at bounding box center [174, 57] width 47 height 9
click at [178, 72] on li "Kitchen" at bounding box center [183, 71] width 64 height 10
type input "Kitchen"
click at [155, 219] on input "Create without photos" at bounding box center [153, 217] width 11 height 11
checkbox input "true"
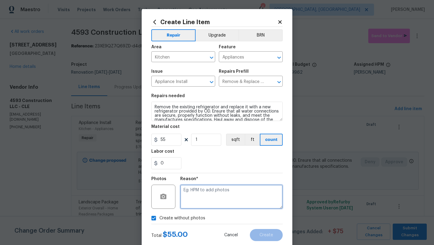
click at [228, 186] on textarea at bounding box center [231, 196] width 102 height 24
type textarea "desk"
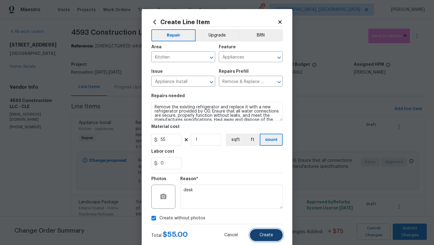
click at [265, 235] on span "Create" at bounding box center [266, 235] width 14 height 5
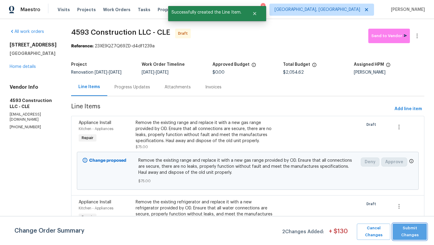
click at [418, 232] on span "Submit Changes" at bounding box center [409, 231] width 28 height 14
click at [411, 232] on span "Submit Changes" at bounding box center [409, 231] width 28 height 14
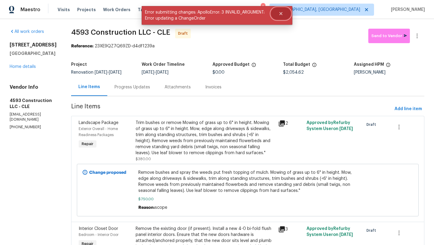
click at [280, 14] on icon "Close" at bounding box center [280, 13] width 5 height 5
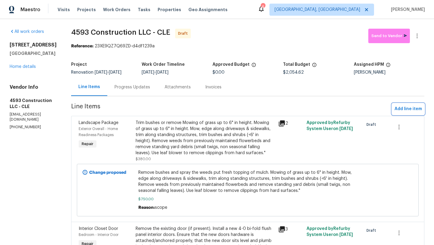
click at [411, 110] on span "Add line item" at bounding box center [407, 109] width 27 height 8
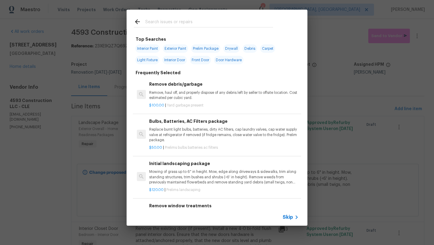
click at [153, 25] on input "text" at bounding box center [209, 22] width 128 height 9
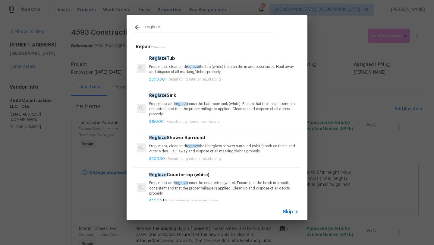
type input "reglaze"
click at [166, 67] on p "Prep, mask, clean and reglaze the tub (white) both on the in and outer sides. H…" at bounding box center [223, 69] width 149 height 10
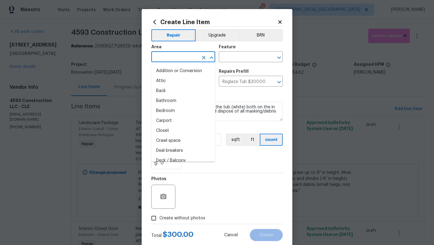
click at [165, 57] on input "text" at bounding box center [174, 57] width 47 height 9
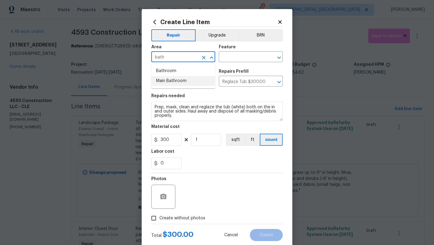
click at [176, 84] on li "Main Bathroom" at bounding box center [183, 81] width 64 height 10
type input "Main Bathroom"
click at [232, 56] on input "text" at bounding box center [242, 57] width 47 height 9
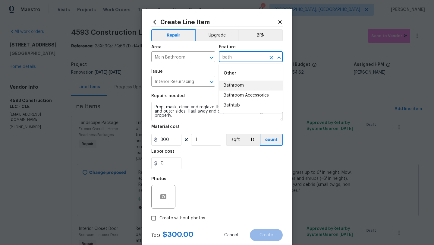
click at [238, 88] on li "Bathroom" at bounding box center [251, 85] width 64 height 10
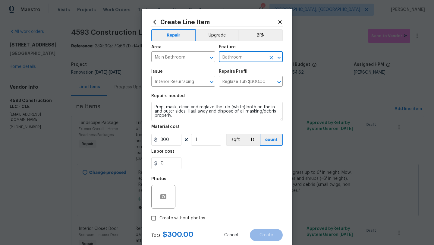
type input "Bathroom"
drag, startPoint x: 198, startPoint y: 142, endPoint x: 192, endPoint y: 142, distance: 6.0
click at [192, 142] on input "1" at bounding box center [206, 139] width 30 height 12
type input "2"
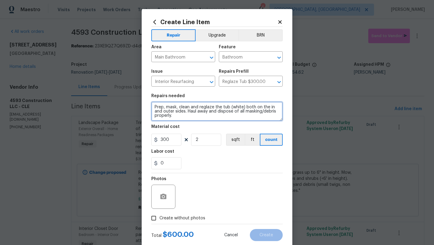
click at [153, 110] on textarea "Prep, mask, clean and reglaze the tub (white) both on the in and outer sides. H…" at bounding box center [216, 111] width 131 height 19
click at [229, 108] on textarea "Prep, mask, clean and reglaze the tub (white) both on the in and outer sides. H…" at bounding box center [216, 111] width 131 height 19
type textarea "Prep, mask, clean and reglaze the tub and surround (white) both on the in and o…"
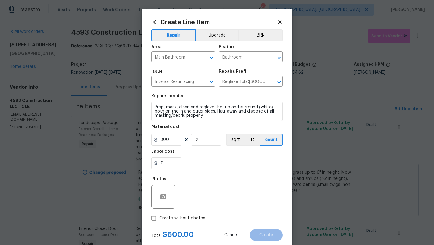
click at [154, 216] on input "Create without photos" at bounding box center [153, 217] width 11 height 11
checkbox input "true"
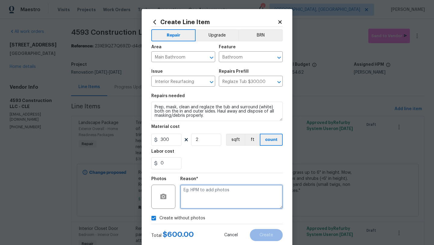
click at [204, 205] on textarea at bounding box center [231, 196] width 102 height 24
type textarea "desk"
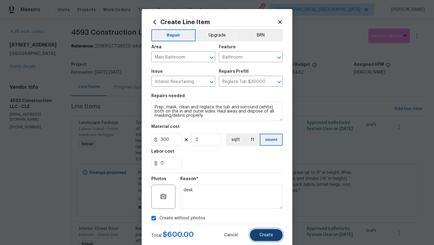
click at [274, 238] on button "Create" at bounding box center [266, 235] width 33 height 12
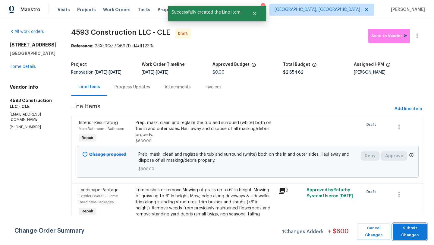
click at [405, 225] on span "Submit Changes" at bounding box center [409, 231] width 28 height 14
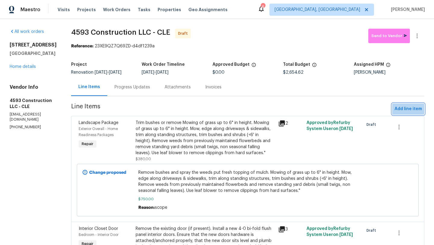
click at [405, 105] on span "Add line item" at bounding box center [407, 109] width 27 height 8
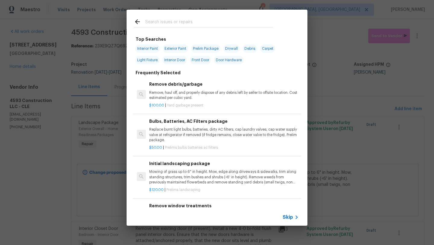
click at [161, 21] on input "text" at bounding box center [209, 22] width 128 height 9
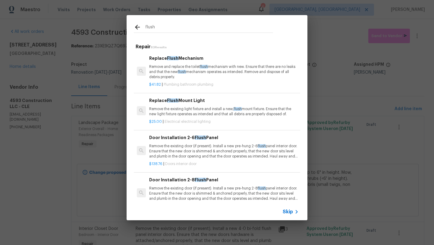
type input "flush"
click at [192, 114] on p "Remove the existing light fixture and install a new, flush mount fixture. Ensur…" at bounding box center [223, 111] width 149 height 10
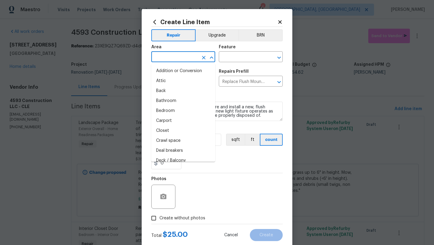
click at [166, 57] on input "text" at bounding box center [174, 57] width 47 height 9
click at [211, 31] on button "Upgrade" at bounding box center [216, 35] width 43 height 12
click at [158, 58] on input "text" at bounding box center [174, 57] width 47 height 9
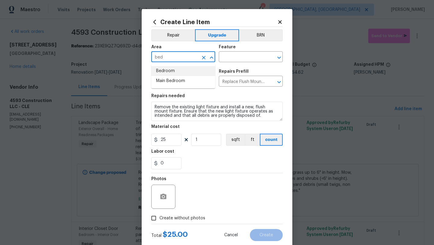
click at [169, 70] on li "Bedroom" at bounding box center [183, 71] width 64 height 10
type input "Bedroom"
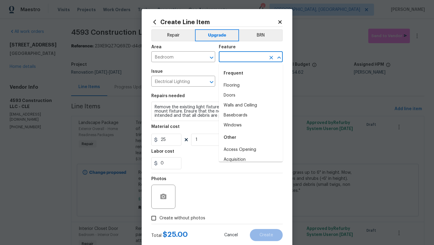
click at [252, 56] on input "text" at bounding box center [242, 57] width 47 height 9
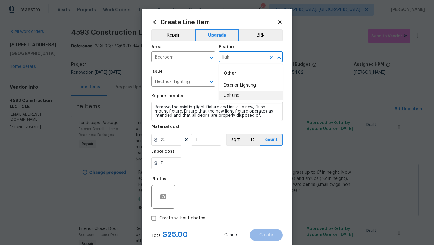
click at [246, 96] on li "Lighting" at bounding box center [251, 95] width 64 height 10
type input "Lighting"
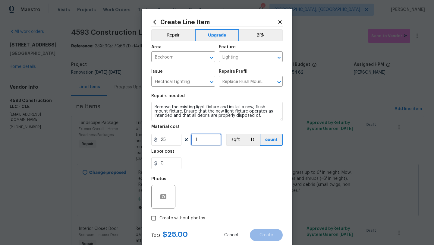
drag, startPoint x: 205, startPoint y: 141, endPoint x: 190, endPoint y: 140, distance: 14.8
click at [190, 141] on div "25 1 sqft ft count" at bounding box center [216, 139] width 131 height 12
type input "5"
drag, startPoint x: 168, startPoint y: 163, endPoint x: 147, endPoint y: 163, distance: 21.1
click at [147, 163] on div "Create Line Item Repair Upgrade BRN Area Bedroom ​ Feature Lighting ​ Issue Ele…" at bounding box center [217, 129] width 151 height 241
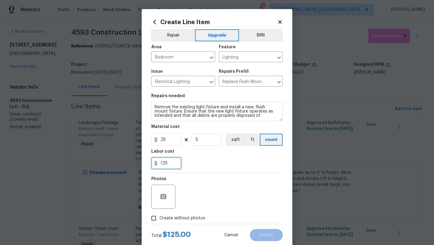
type input "125"
click at [204, 171] on section "Repairs needed Remove the existing light fixture and install a new, flush mount…" at bounding box center [216, 131] width 131 height 83
click at [153, 218] on input "Create without photos" at bounding box center [153, 217] width 11 height 11
checkbox input "true"
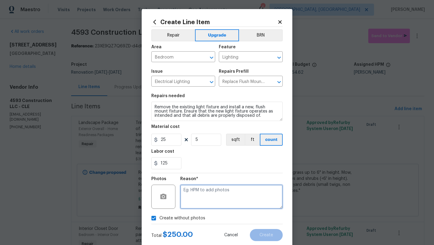
click at [234, 202] on textarea at bounding box center [231, 196] width 102 height 24
type textarea "desk"
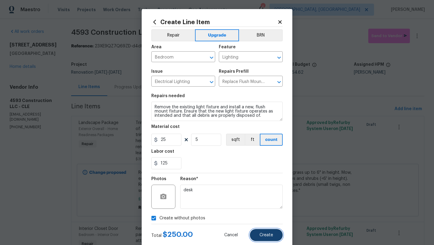
click at [270, 232] on button "Create" at bounding box center [266, 235] width 33 height 12
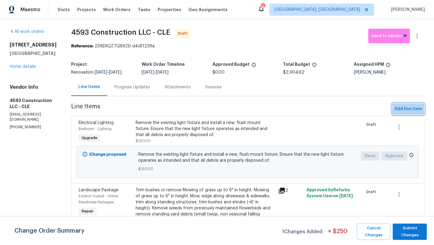
click at [399, 111] on span "Add line item" at bounding box center [407, 109] width 27 height 8
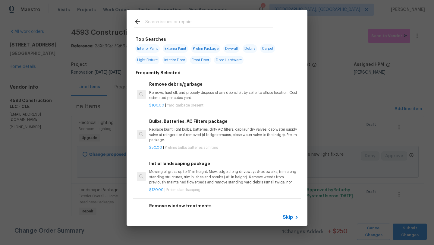
click at [161, 27] on div at bounding box center [203, 27] width 139 height 0
click at [161, 24] on input "text" at bounding box center [209, 22] width 128 height 9
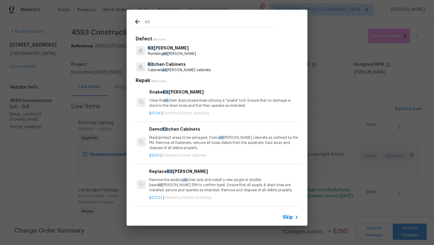
type input "kit"
click at [177, 65] on p "Kit chen Cabinets" at bounding box center [179, 64] width 63 height 6
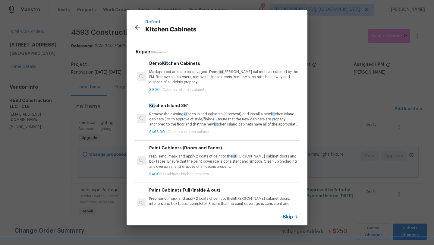
click at [136, 28] on icon at bounding box center [137, 26] width 7 height 7
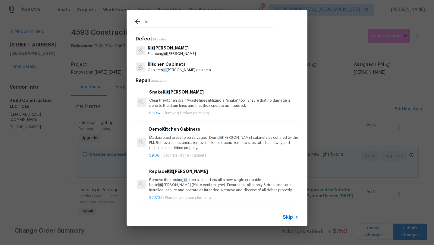
click at [164, 26] on input "kit" at bounding box center [209, 22] width 128 height 9
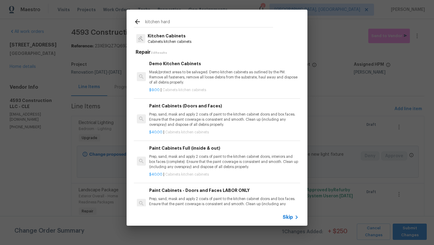
scroll to position [0, 0]
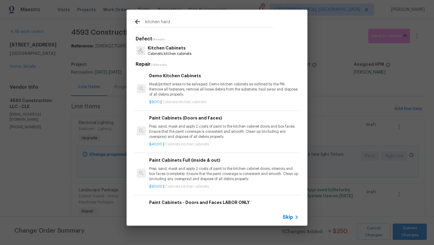
type input "kitchen hard"
click at [181, 50] on p "Kitchen Cabinets" at bounding box center [170, 48] width 44 height 6
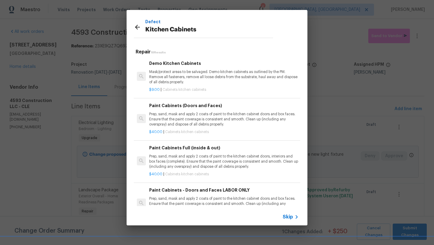
click at [136, 25] on icon at bounding box center [137, 26] width 7 height 7
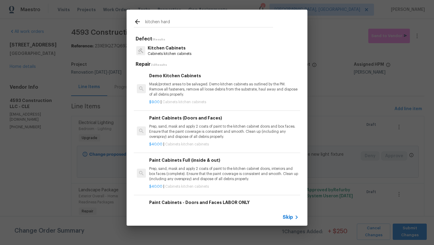
drag, startPoint x: 178, startPoint y: 24, endPoint x: 132, endPoint y: 21, distance: 45.9
click at [132, 21] on div "kitchen hard" at bounding box center [204, 22] width 154 height 24
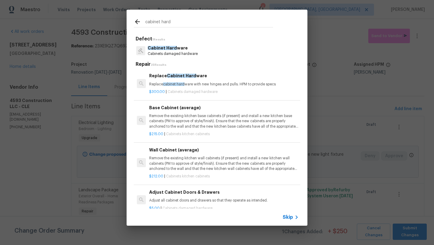
type input "cabinet hard"
click at [166, 52] on p "Cabinets damaged hardware" at bounding box center [173, 53] width 50 height 5
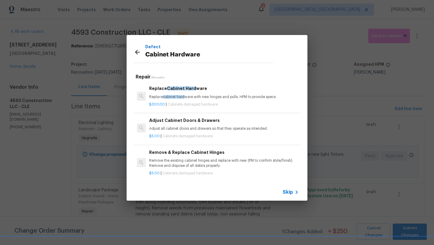
click at [174, 129] on p "Adjust all cabinet doors and drawers so that they operate as intended." at bounding box center [223, 128] width 149 height 5
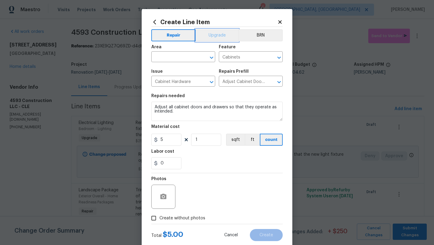
click at [211, 38] on button "Upgrade" at bounding box center [216, 35] width 43 height 12
click at [183, 58] on input "text" at bounding box center [174, 57] width 47 height 9
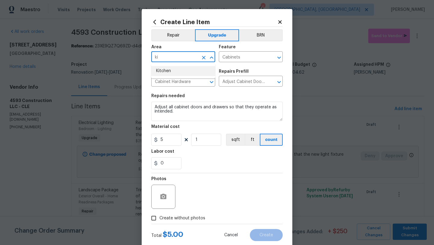
click at [184, 71] on li "Kitchen" at bounding box center [183, 71] width 64 height 10
type input "Kitchen"
click at [208, 142] on input "1" at bounding box center [206, 139] width 30 height 12
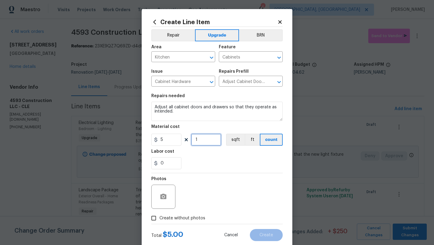
drag, startPoint x: 207, startPoint y: 142, endPoint x: 191, endPoint y: 140, distance: 16.0
click at [191, 140] on input "1" at bounding box center [206, 139] width 30 height 12
type input "20"
drag, startPoint x: 165, startPoint y: 163, endPoint x: 150, endPoint y: 163, distance: 15.1
click at [150, 163] on div "Create Line Item Repair Upgrade BRN Area Kitchen ​ Feature Cabinets ​ Issue Cab…" at bounding box center [217, 129] width 151 height 241
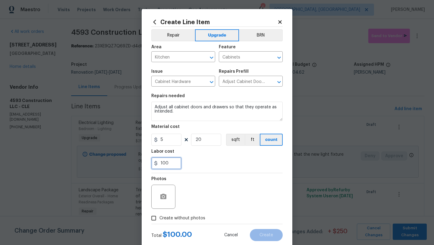
type input "100"
click at [219, 175] on div "Photos" at bounding box center [216, 192] width 131 height 39
click at [161, 202] on button "button" at bounding box center [163, 196] width 14 height 14
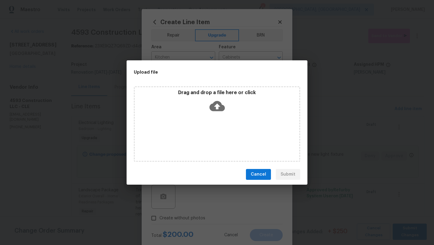
click at [223, 104] on icon at bounding box center [216, 105] width 15 height 15
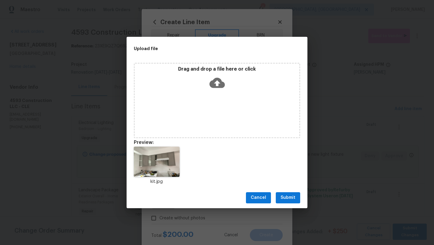
click at [286, 199] on span "Submit" at bounding box center [287, 198] width 15 height 8
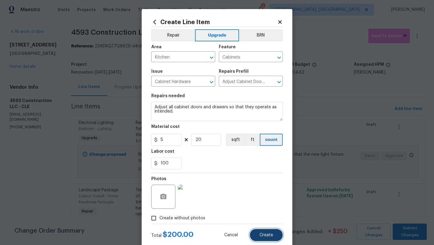
click at [271, 236] on span "Create" at bounding box center [266, 235] width 14 height 5
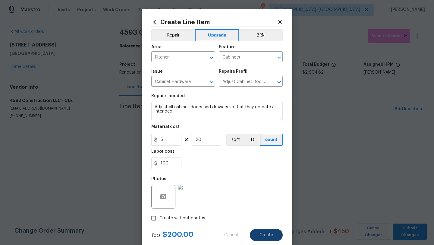
type input "0"
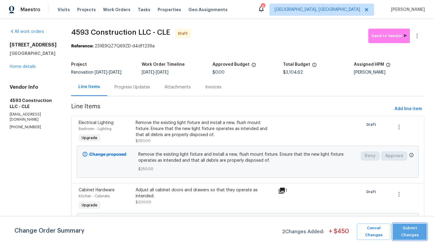
click at [406, 229] on span "Submit Changes" at bounding box center [409, 231] width 28 height 14
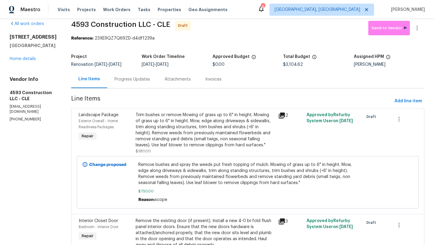
scroll to position [8, 0]
click at [27, 60] on link "Home details" at bounding box center [23, 59] width 26 height 4
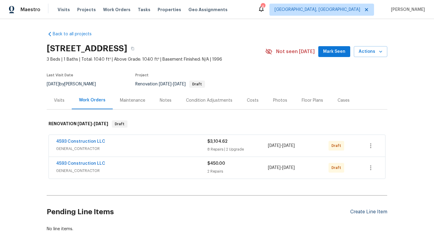
click at [361, 211] on div "Create Line Item" at bounding box center [368, 212] width 37 height 6
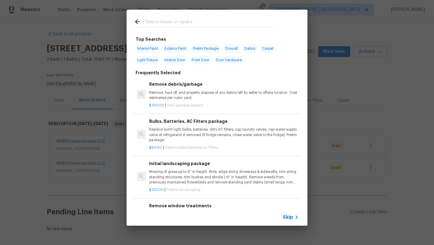
click at [171, 19] on input "text" at bounding box center [209, 22] width 128 height 9
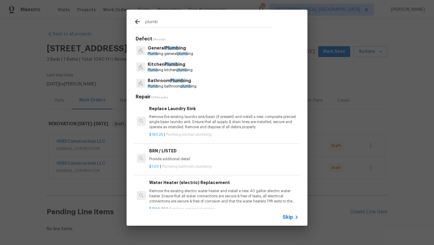
type input "plumb"
click at [178, 68] on p "Plumb ing kitchen plumb ing" at bounding box center [170, 69] width 45 height 5
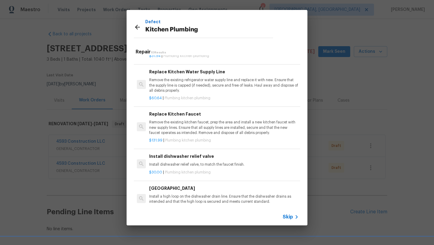
scroll to position [241, 0]
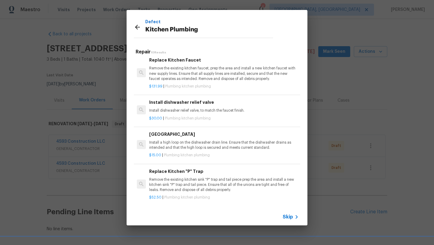
click at [183, 187] on p "Remove the existing kitchen sink "P" trap and tail piece prep the area and inst…" at bounding box center [223, 184] width 149 height 15
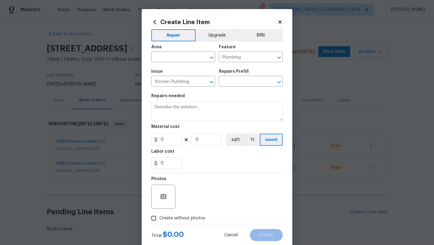
type input "Replace Kitchen "P" Trap $52.50"
type textarea "Remove the existing kitchen sink "P" trap and tail piece prep the area and inst…"
type input "52.5"
type input "1"
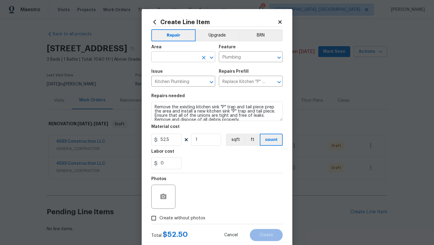
click at [169, 57] on input "text" at bounding box center [174, 57] width 47 height 9
click at [176, 70] on li "Kitchen" at bounding box center [183, 71] width 64 height 10
type input "Kitchen"
click at [155, 106] on textarea "Remove the existing kitchen sink "P" trap and tail piece prep the area and inst…" at bounding box center [216, 111] width 131 height 19
click at [152, 108] on textarea "Remove the existing kitchen sink "P" trap and tail piece prep the area and inst…" at bounding box center [216, 111] width 131 height 19
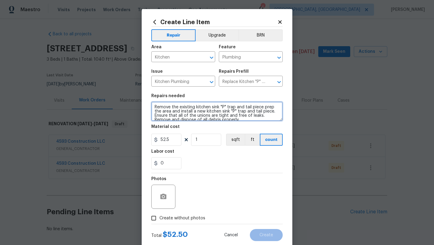
click at [154, 108] on textarea "Remove the existing kitchen sink "P" trap and tail piece prep the area and inst…" at bounding box center [216, 111] width 131 height 19
type textarea "Check the supply lines and connections under the sink in the kitchen and the ba…"
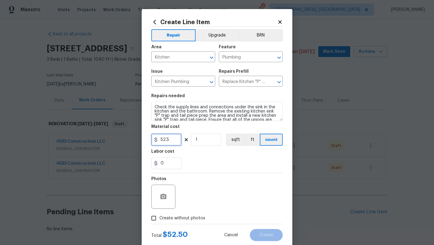
click at [161, 140] on input "52.5" at bounding box center [166, 139] width 30 height 12
type input "152.5"
click at [203, 141] on input "1" at bounding box center [206, 139] width 30 height 12
type input "2"
click at [218, 164] on div "0" at bounding box center [216, 163] width 131 height 12
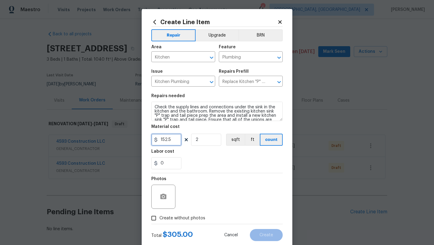
click at [173, 142] on input "152.5" at bounding box center [166, 139] width 30 height 12
type input "150"
click at [206, 172] on section "Repairs needed Check the supply lines and connections under the sink in the kit…" at bounding box center [216, 131] width 131 height 83
click at [153, 219] on input "Create without photos" at bounding box center [153, 217] width 11 height 11
checkbox input "true"
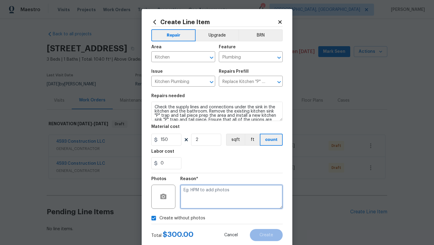
click at [215, 196] on textarea at bounding box center [231, 196] width 102 height 24
type textarea "desk"
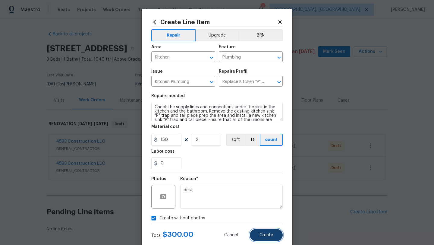
click at [271, 233] on span "Create" at bounding box center [266, 235] width 14 height 5
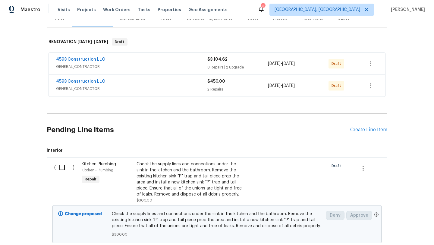
scroll to position [84, 0]
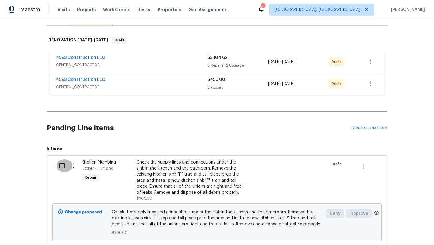
click at [60, 167] on input "checkbox" at bounding box center [64, 165] width 17 height 13
checkbox input "true"
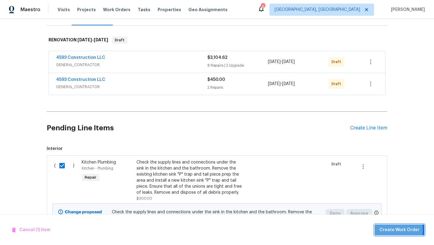
click at [387, 230] on span "Create Work Order" at bounding box center [399, 230] width 40 height 8
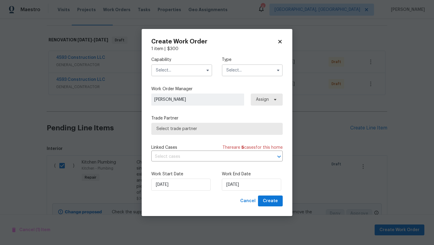
click at [165, 70] on input "text" at bounding box center [181, 70] width 61 height 12
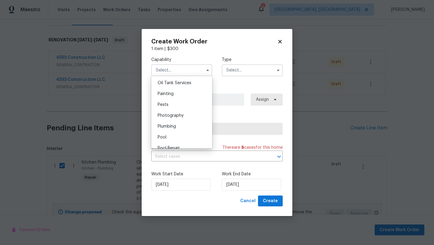
scroll to position [499, 0]
click at [181, 122] on div "Plumbing" at bounding box center [182, 122] width 58 height 11
type input "Plumbing"
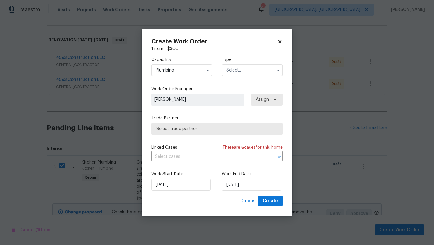
click at [233, 67] on input "text" at bounding box center [252, 70] width 61 height 12
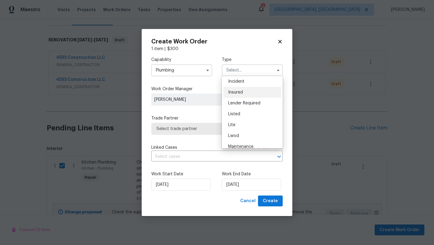
scroll to position [50, 0]
click at [228, 99] on span "Listed" at bounding box center [234, 98] width 12 height 4
type input "Listed"
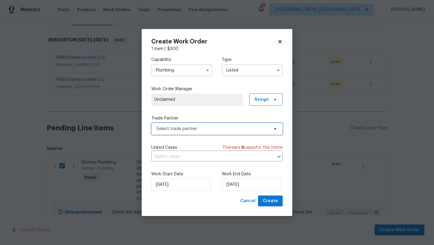
click at [207, 123] on span "Select trade partner" at bounding box center [216, 129] width 131 height 12
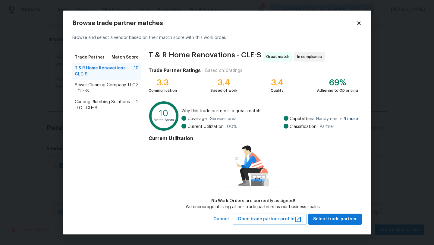
click at [96, 106] on span "Carlong Plumbing Solutions LLC - CLE-S" at bounding box center [105, 105] width 61 height 12
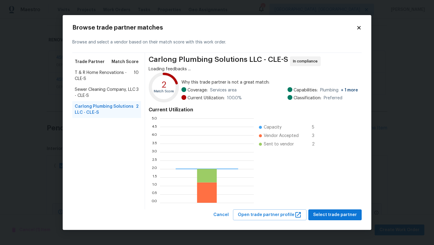
scroll to position [84, 94]
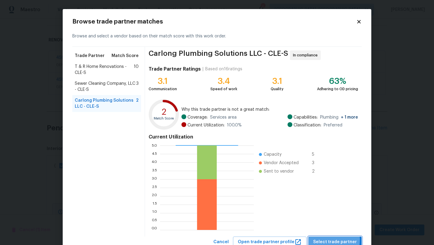
click at [330, 239] on span "Select trade partner" at bounding box center [335, 242] width 44 height 8
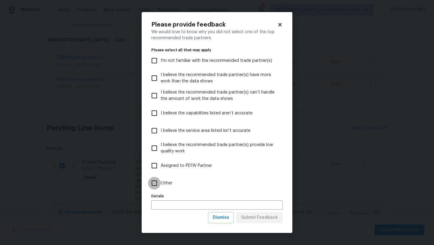
click at [152, 183] on input "Other" at bounding box center [154, 183] width 13 height 13
checkbox input "true"
click at [261, 220] on span "Submit Feedback" at bounding box center [259, 218] width 37 height 8
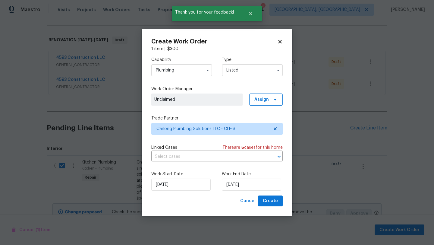
click at [228, 74] on input "Listed" at bounding box center [252, 70] width 61 height 12
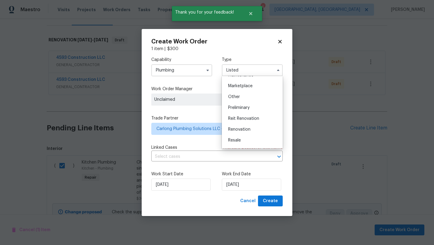
scroll to position [104, 0]
click at [235, 130] on span "Renovation" at bounding box center [239, 130] width 22 height 4
type input "Renovation"
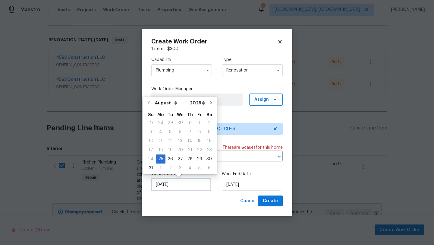
click at [185, 188] on input "8/25/2025" at bounding box center [180, 184] width 59 height 12
click at [233, 202] on div "Cancel Create" at bounding box center [216, 200] width 131 height 11
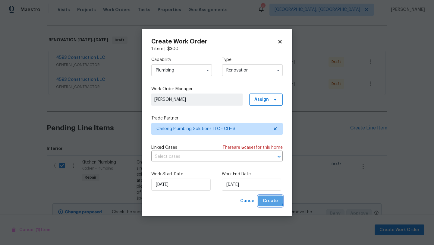
click at [266, 200] on span "Create" at bounding box center [270, 201] width 15 height 8
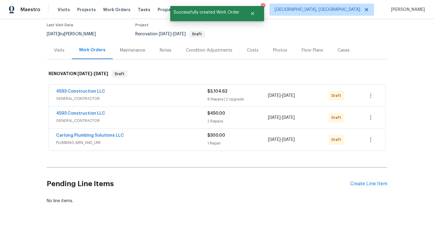
click at [73, 89] on span "4593 Construction LLC" at bounding box center [80, 91] width 49 height 6
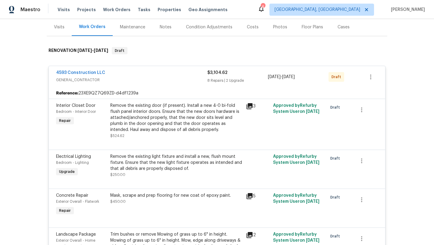
scroll to position [84, 0]
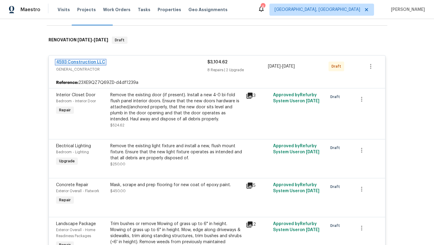
click at [69, 62] on link "4593 Construction LLC" at bounding box center [80, 62] width 49 height 4
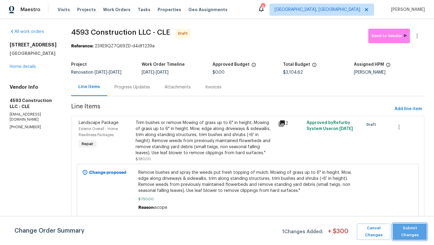
click at [415, 230] on span "Submit Changes" at bounding box center [409, 231] width 28 height 14
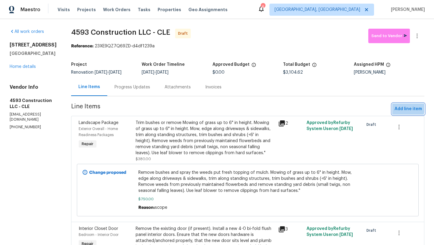
click at [398, 106] on span "Add line item" at bounding box center [407, 109] width 27 height 8
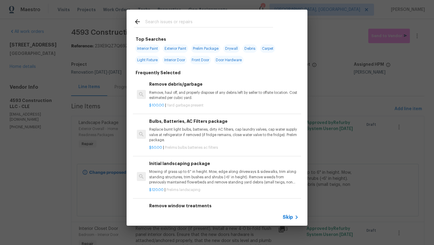
click at [235, 48] on span "Drywall" at bounding box center [231, 48] width 16 height 8
type input "Drywall"
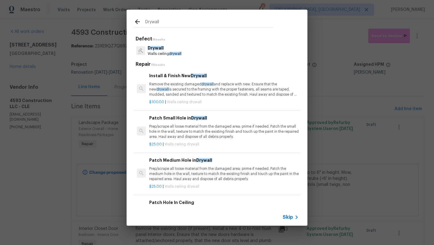
click at [179, 95] on p "Remove the existing damaged drywall and replace with new. Ensure that the new d…" at bounding box center [223, 89] width 149 height 15
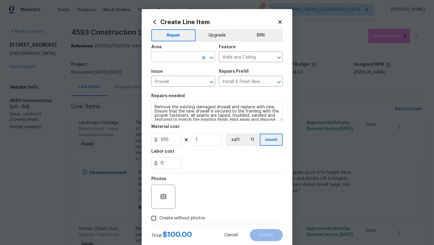
click at [162, 55] on input "text" at bounding box center [174, 57] width 47 height 9
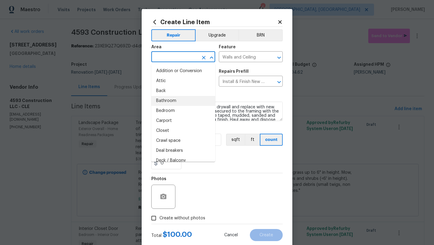
click at [165, 102] on li "Bathroom" at bounding box center [183, 101] width 64 height 10
type input "Bathroom"
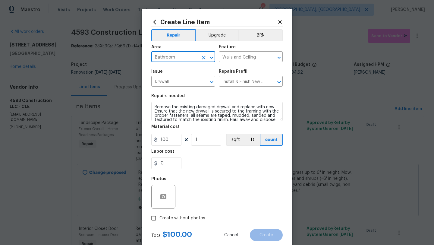
click at [155, 217] on input "Create without photos" at bounding box center [153, 217] width 11 height 11
checkbox input "true"
click at [203, 211] on div "Reason*" at bounding box center [231, 192] width 102 height 39
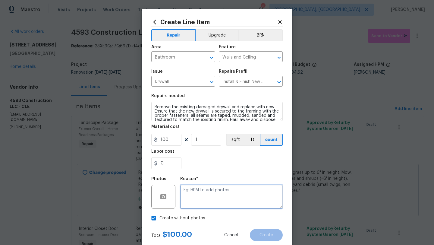
click at [203, 201] on textarea at bounding box center [231, 196] width 102 height 24
type textarea "desk"
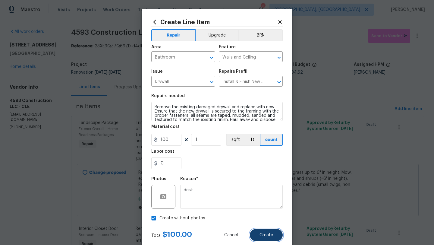
click at [267, 234] on span "Create" at bounding box center [266, 235] width 14 height 5
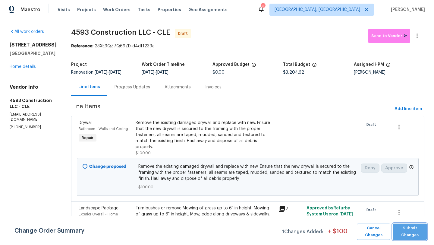
click at [417, 227] on span "Submit Changes" at bounding box center [409, 231] width 28 height 14
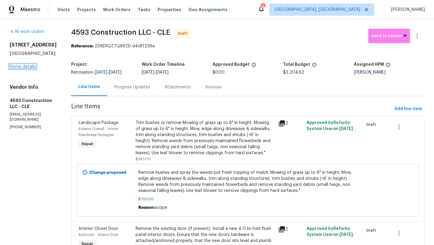
click at [34, 66] on link "Home details" at bounding box center [23, 66] width 26 height 4
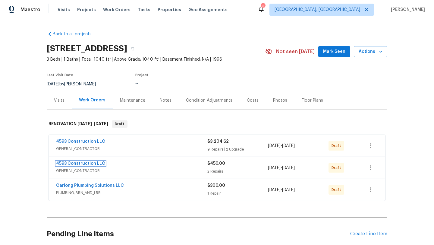
click at [79, 163] on link "4593 Construction LLC" at bounding box center [80, 163] width 49 height 4
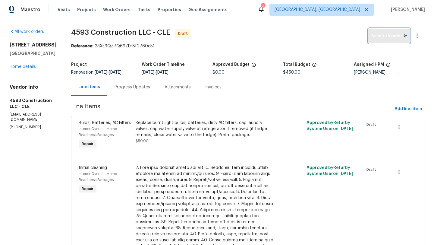
click at [386, 40] on button "Send to Vendor" at bounding box center [389, 36] width 42 height 14
click at [23, 68] on link "Home details" at bounding box center [23, 66] width 26 height 4
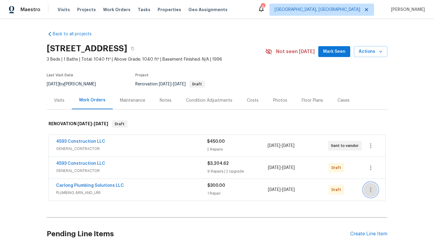
click at [371, 192] on icon "button" at bounding box center [370, 189] width 7 height 7
click at [370, 191] on li "Send to Vendor" at bounding box center [395, 190] width 65 height 10
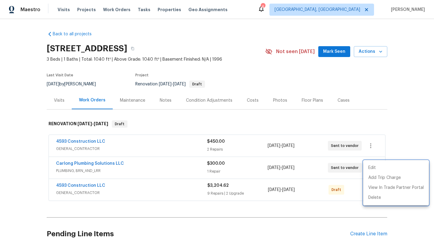
click at [64, 184] on div at bounding box center [217, 122] width 434 height 245
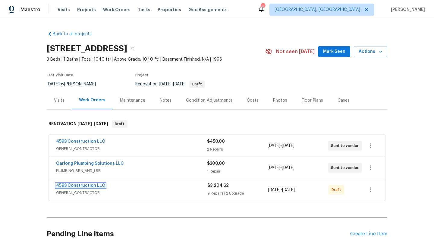
click at [66, 184] on link "4593 Construction LLC" at bounding box center [80, 185] width 49 height 4
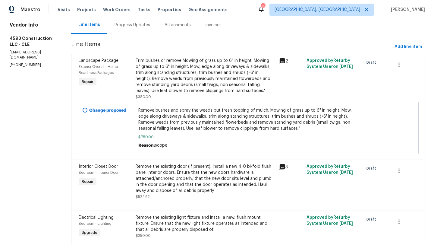
scroll to position [8, 0]
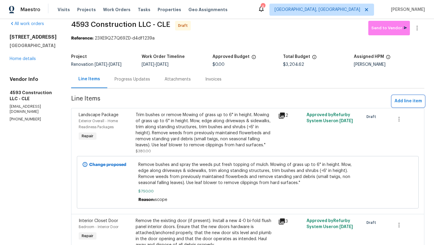
click at [398, 100] on span "Add line item" at bounding box center [407, 101] width 27 height 8
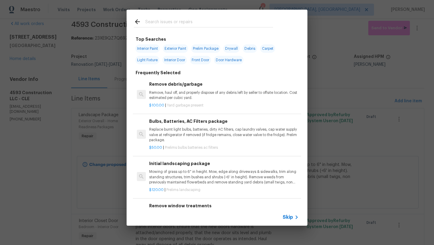
click at [153, 26] on input "text" at bounding box center [209, 22] width 128 height 9
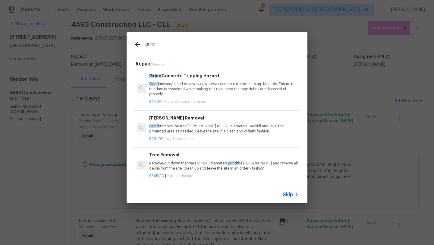
type input "grind"
click at [189, 83] on p "Grind uneven/raised driveway or walkway concrete to eliminate trip hazards. Ens…" at bounding box center [223, 88] width 149 height 15
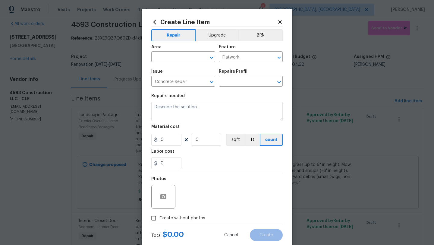
type input "Grind Concrete Tripping Hazard $25.00"
type textarea "Grind uneven/raised driveway or walkway concrete to eliminate trip hazards. Ens…"
type input "25"
type input "1"
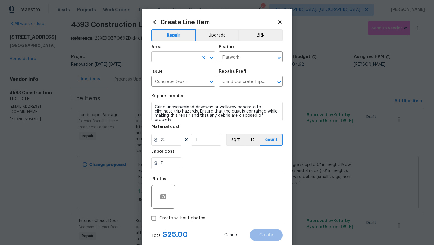
click at [177, 58] on input "text" at bounding box center [174, 57] width 47 height 9
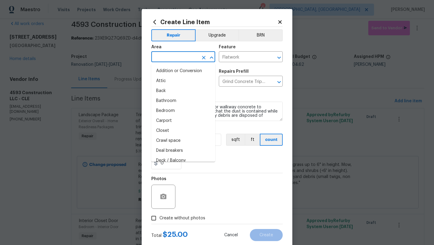
type input "g"
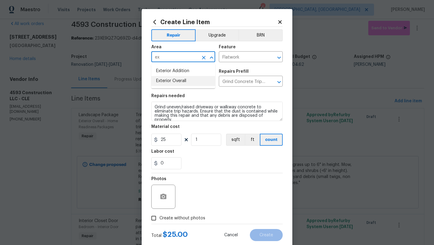
click at [189, 83] on li "Exterior Overall" at bounding box center [183, 81] width 64 height 10
type input "Exterior Overall"
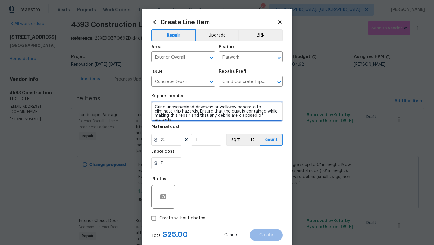
drag, startPoint x: 167, startPoint y: 107, endPoint x: 255, endPoint y: 107, distance: 88.9
click at [255, 107] on textarea "Grind uneven/raised driveway or walkway concrete to eliminate trip hazards. Ens…" at bounding box center [216, 111] width 131 height 19
type textarea "Grind metal pieces sticking out to eliminate trip hazards. Ensure that the dust…"
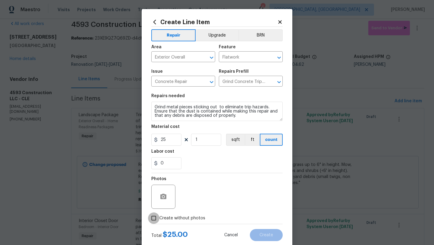
click at [153, 219] on input "Create without photos" at bounding box center [153, 217] width 11 height 11
checkbox input "true"
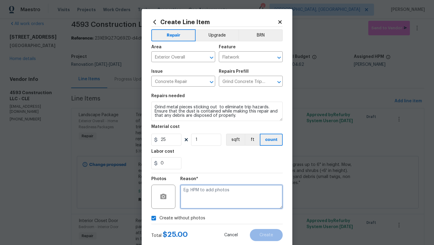
click at [205, 205] on textarea at bounding box center [231, 196] width 102 height 24
type textarea "desk"
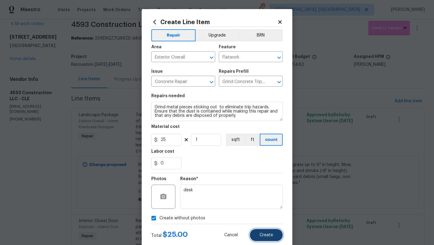
click at [267, 232] on button "Create" at bounding box center [266, 235] width 33 height 12
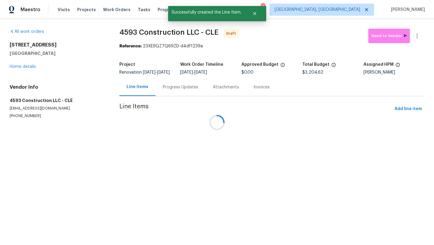
scroll to position [0, 0]
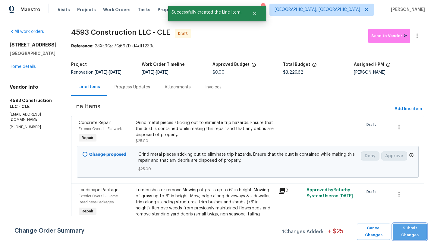
click at [407, 231] on span "Submit Changes" at bounding box center [409, 231] width 28 height 14
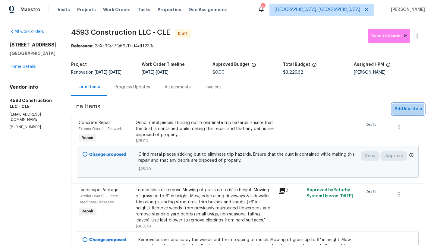
click at [403, 110] on span "Add line item" at bounding box center [407, 109] width 27 height 8
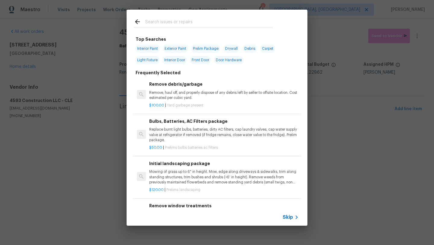
click at [166, 25] on input "text" at bounding box center [209, 22] width 128 height 9
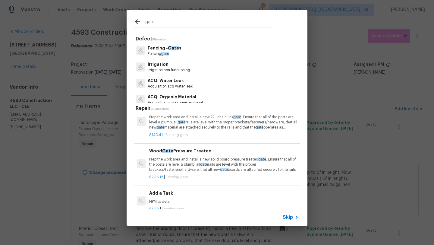
scroll to position [138, 0]
type input "gate"
click at [176, 165] on p "Prep the work area and install a new solid board pressure treated gate . Ensure…" at bounding box center [223, 163] width 149 height 15
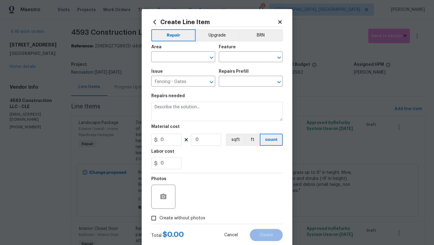
type input "Wood Gate Pressure Treated $206.12"
type textarea "Prep the work area and install a new solid board pressure treated gate. Ensure …"
type input "206.12"
type input "1"
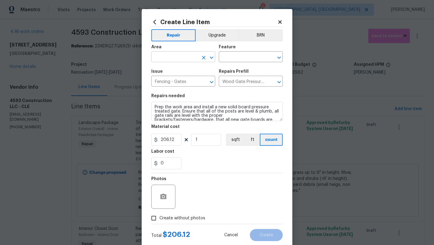
click at [168, 56] on input "text" at bounding box center [174, 57] width 47 height 9
click at [181, 82] on li "Exterior Overall" at bounding box center [183, 81] width 64 height 10
type input "Exterior Overall"
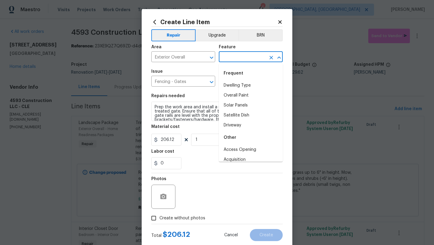
click at [245, 57] on input "text" at bounding box center [242, 57] width 47 height 9
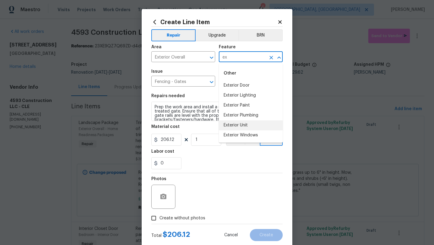
click at [243, 128] on li "Exterior Unit" at bounding box center [251, 125] width 64 height 10
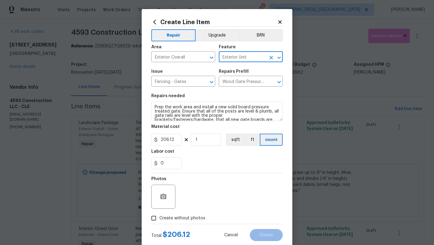
type input "Exterior Unit"
click at [234, 164] on div "0" at bounding box center [216, 163] width 131 height 12
drag, startPoint x: 168, startPoint y: 161, endPoint x: 153, endPoint y: 161, distance: 14.8
click at [153, 161] on div "0" at bounding box center [166, 163] width 30 height 12
type input "100"
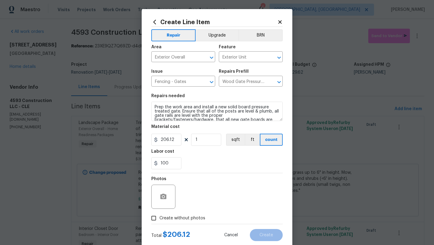
click at [154, 220] on input "Create without photos" at bounding box center [153, 217] width 11 height 11
checkbox input "true"
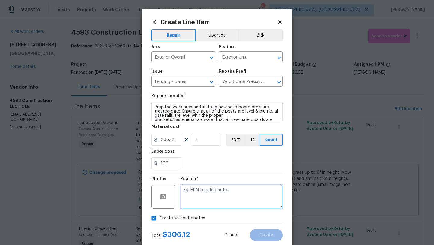
click at [209, 203] on textarea at bounding box center [231, 196] width 102 height 24
type textarea "desk"
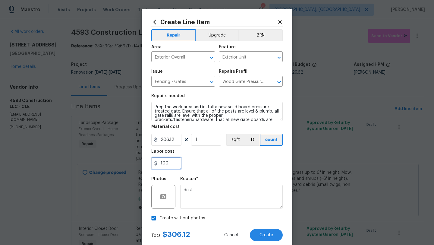
drag, startPoint x: 171, startPoint y: 164, endPoint x: 162, endPoint y: 164, distance: 9.7
click at [162, 164] on input "100" at bounding box center [166, 163] width 30 height 12
click at [199, 165] on div "114" at bounding box center [216, 163] width 131 height 12
click at [167, 164] on input "114" at bounding box center [166, 163] width 30 height 12
type input "119"
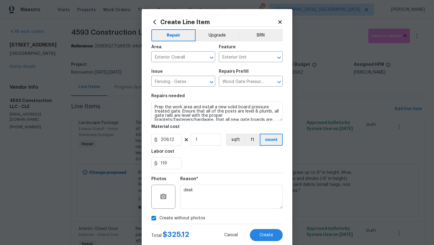
click at [225, 165] on div "119" at bounding box center [216, 163] width 131 height 12
click at [270, 238] on button "Create" at bounding box center [266, 235] width 33 height 12
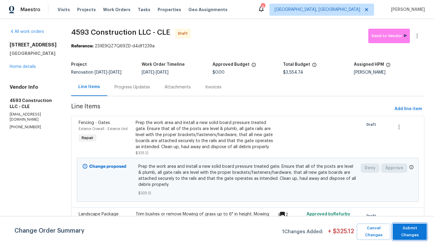
click at [414, 231] on span "Submit Changes" at bounding box center [409, 231] width 28 height 14
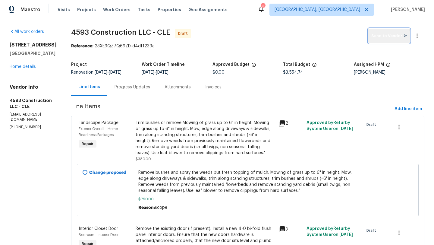
click at [386, 41] on button "Send to Vendor" at bounding box center [389, 36] width 42 height 14
click at [25, 66] on link "Home details" at bounding box center [23, 66] width 26 height 4
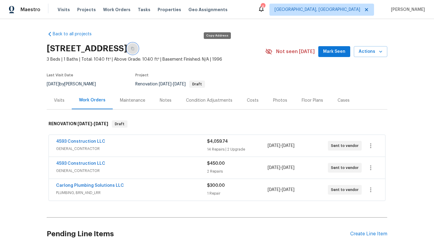
click at [134, 47] on icon "button" at bounding box center [133, 49] width 4 height 4
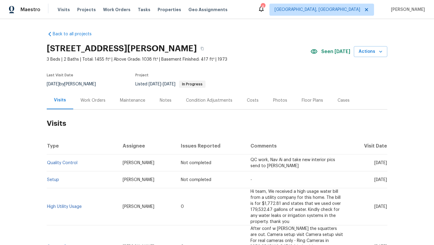
click at [95, 99] on div "Work Orders" at bounding box center [92, 100] width 25 height 6
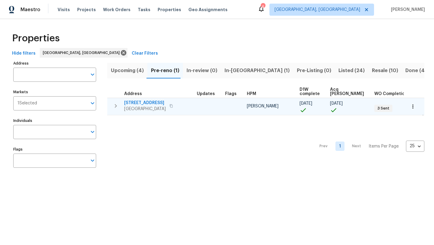
click at [141, 100] on span "[STREET_ADDRESS]" at bounding box center [145, 103] width 42 height 6
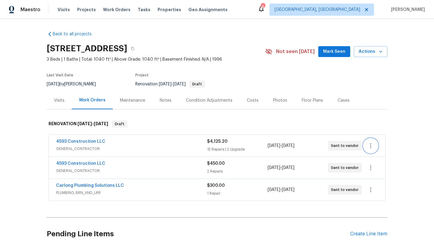
click at [369, 147] on icon "button" at bounding box center [370, 145] width 7 height 7
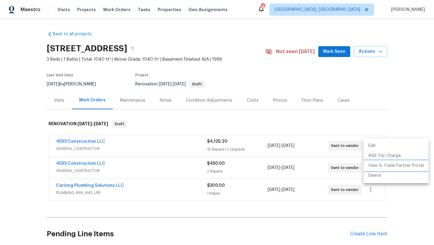
click at [372, 164] on li "View In Trade Partner Portal" at bounding box center [395, 166] width 65 height 10
click at [215, 125] on div at bounding box center [217, 122] width 434 height 245
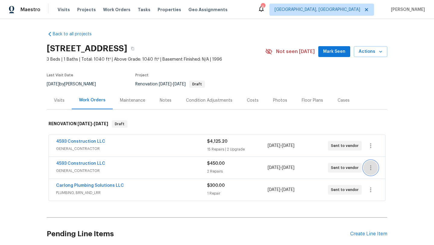
click at [372, 167] on icon "button" at bounding box center [370, 167] width 7 height 7
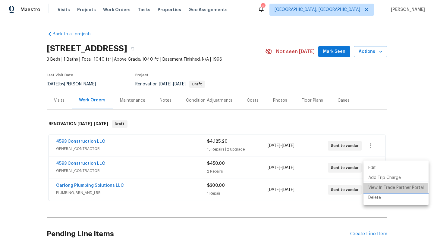
click at [373, 188] on li "View In Trade Partner Portal" at bounding box center [395, 188] width 65 height 10
click at [70, 141] on div at bounding box center [217, 122] width 434 height 245
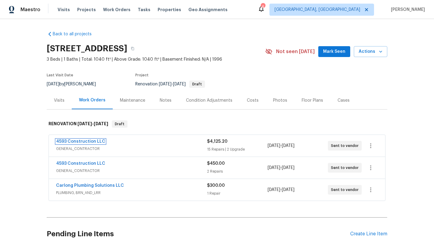
click at [70, 141] on link "4593 Construction LLC" at bounding box center [80, 141] width 49 height 4
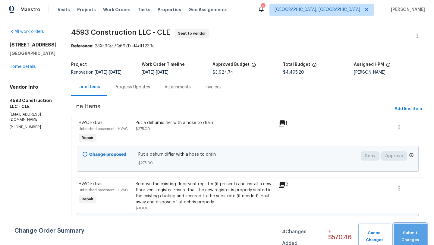
click at [417, 235] on span "Submit Changes" at bounding box center [409, 236] width 27 height 14
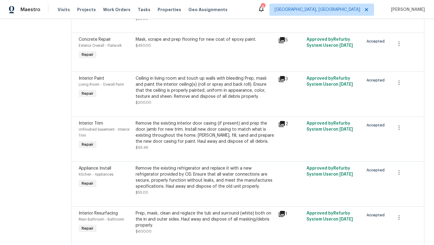
scroll to position [707, 0]
click at [184, 92] on div "Ceiling in living room and touch up walls with bleeding Prep, mask and paint th…" at bounding box center [205, 87] width 139 height 24
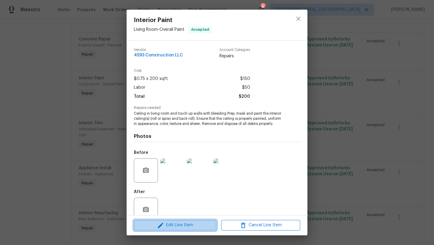
click at [146, 225] on span "Edit Line Item" at bounding box center [175, 225] width 79 height 8
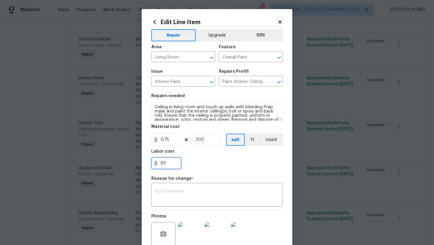
click at [159, 162] on input "50" at bounding box center [166, 163] width 30 height 12
type input "150"
click at [174, 189] on div "x ​" at bounding box center [216, 195] width 131 height 22
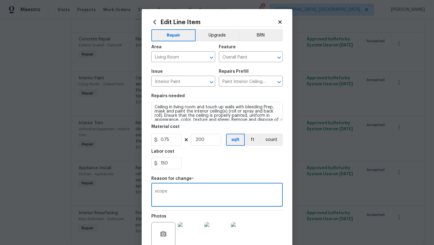
scroll to position [52, 0]
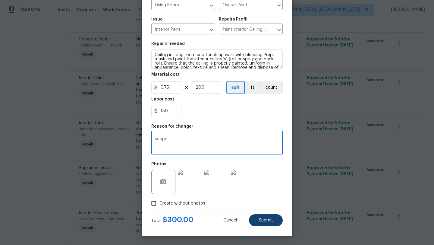
type textarea "scope"
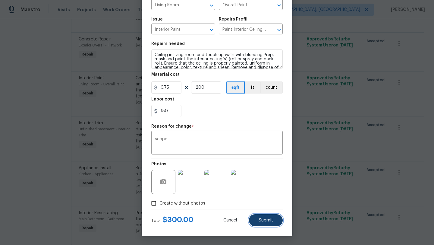
click at [263, 220] on span "Submit" at bounding box center [265, 220] width 14 height 5
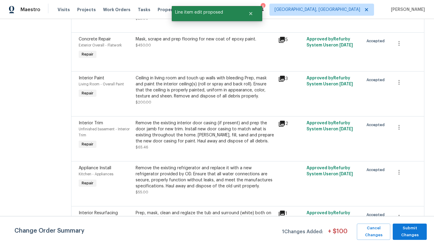
scroll to position [0, 0]
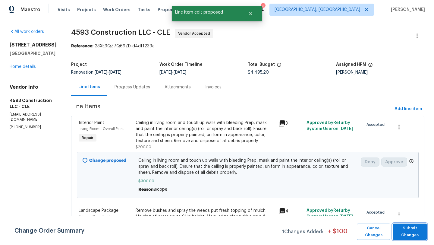
click at [410, 232] on span "Submit Changes" at bounding box center [409, 231] width 28 height 14
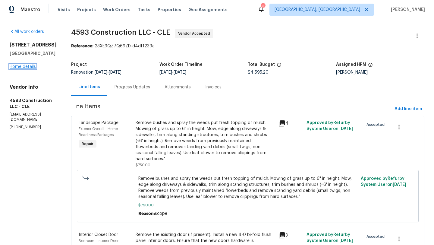
click at [20, 66] on link "Home details" at bounding box center [23, 66] width 26 height 4
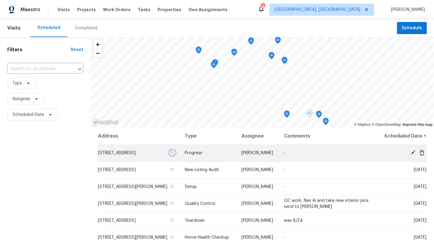
click at [174, 154] on icon "button" at bounding box center [172, 152] width 3 height 3
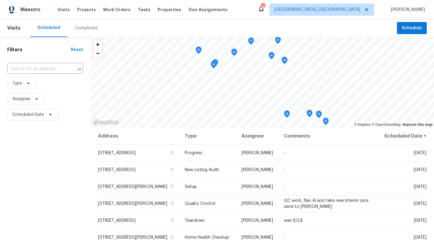
click at [280, 4] on div "Maestro Visits Projects Work Orders Tasks Properties Geo Assignments 4 [GEOGRAP…" at bounding box center [217, 9] width 434 height 19
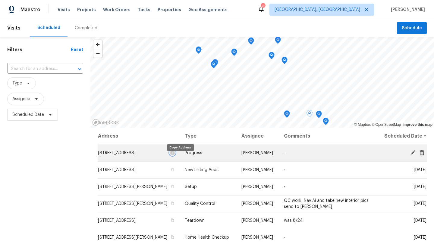
click at [174, 154] on icon "button" at bounding box center [172, 153] width 4 height 4
